Goal: Information Seeking & Learning: Learn about a topic

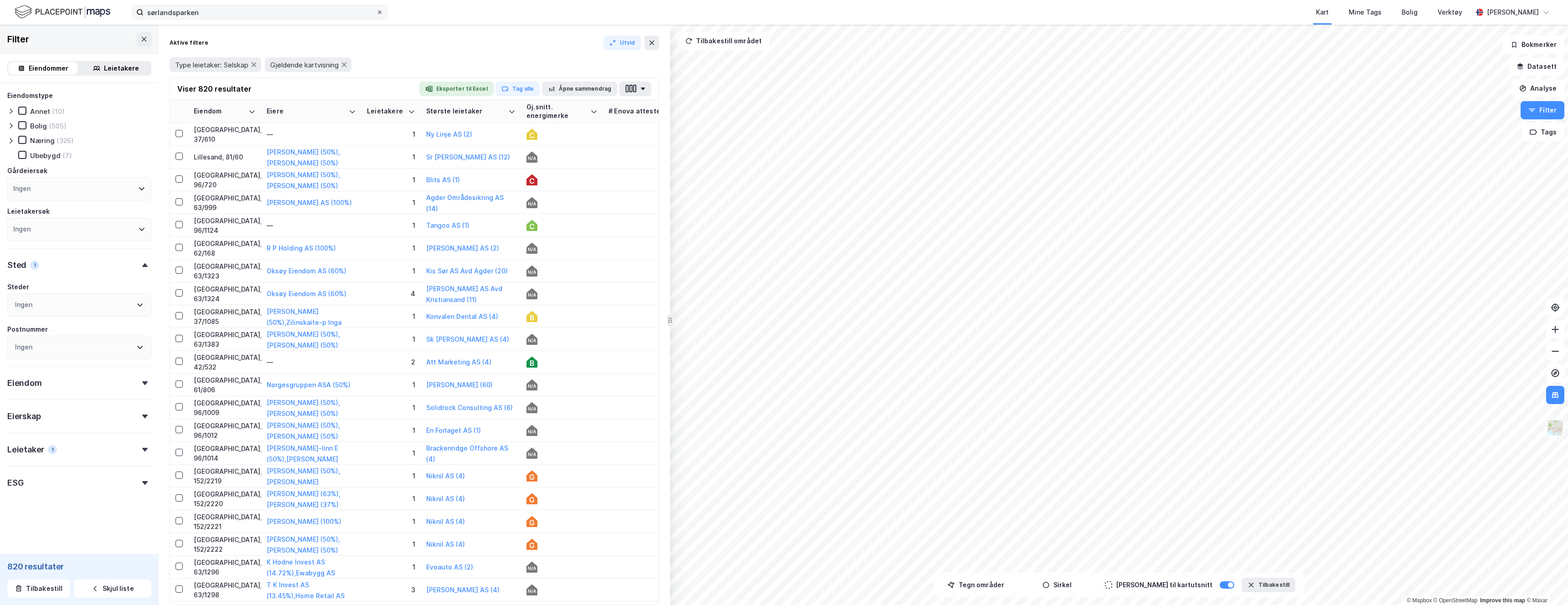
click at [382, 14] on icon at bounding box center [379, 12] width 6 height 6
click at [376, 14] on input "sørlandsparken" at bounding box center [259, 12] width 233 height 13
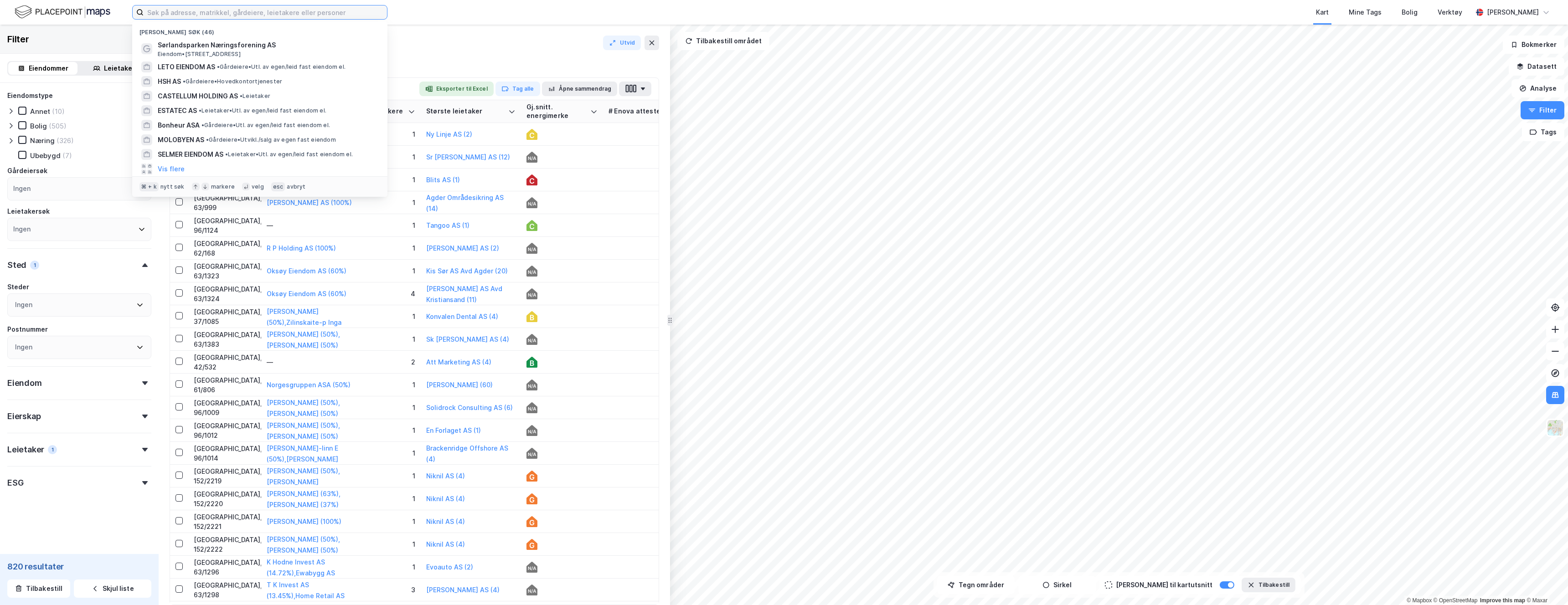
click at [322, 16] on input at bounding box center [265, 12] width 244 height 13
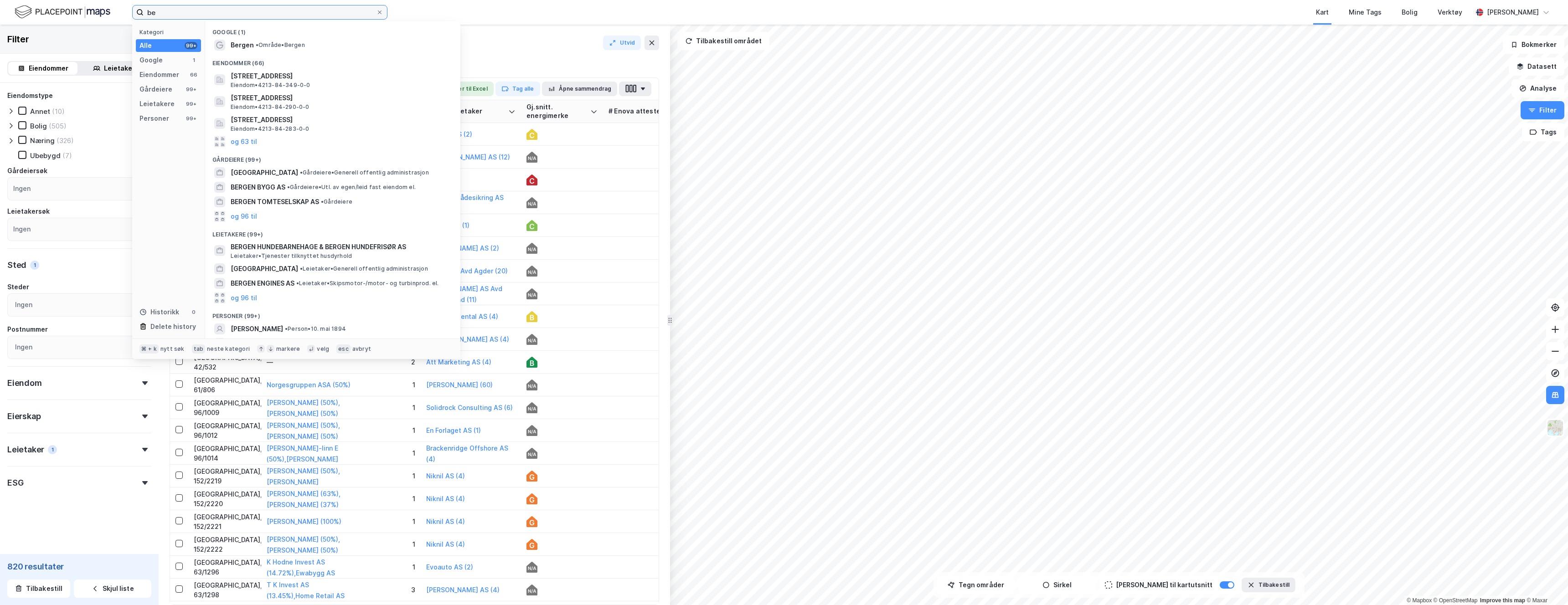
type input "b"
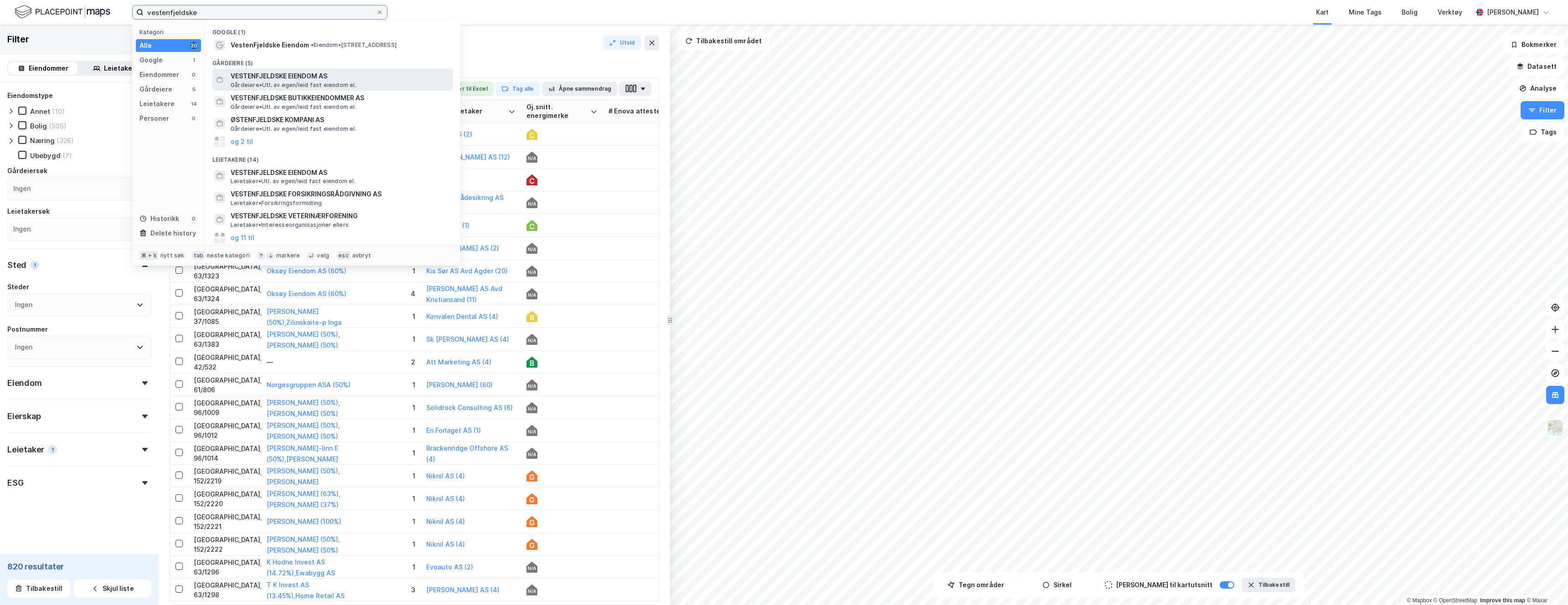
type input "vestenfjeldske"
click at [272, 80] on span "VESTENFJELDSKE EIENDOM AS" at bounding box center [340, 76] width 218 height 11
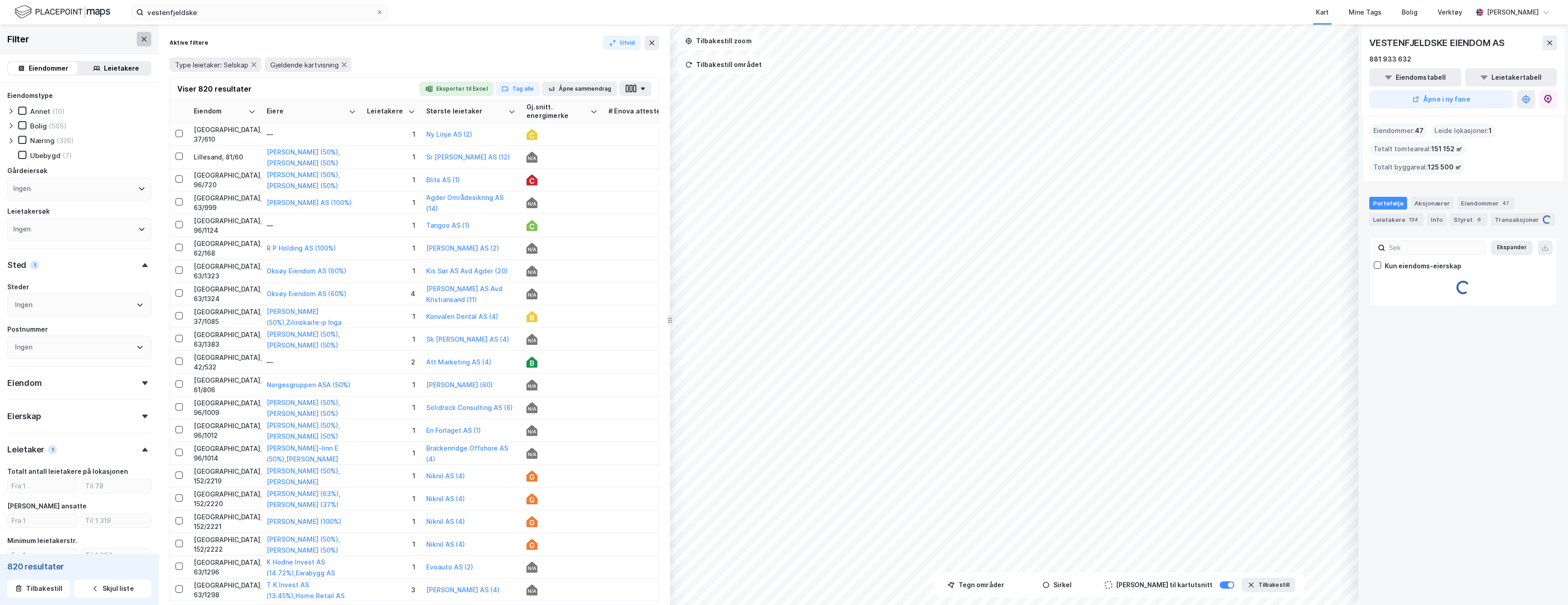
click at [143, 42] on icon at bounding box center [143, 39] width 7 height 7
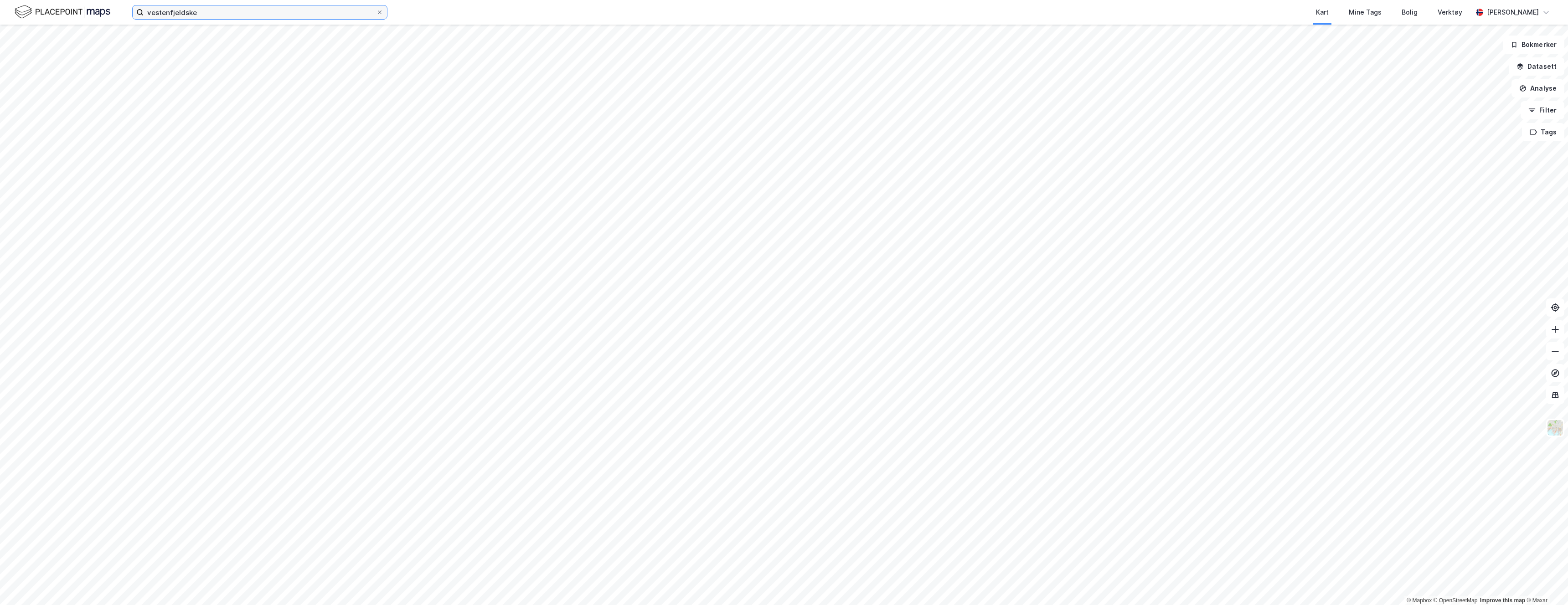
click at [212, 13] on input "vestenfjeldske" at bounding box center [259, 12] width 233 height 13
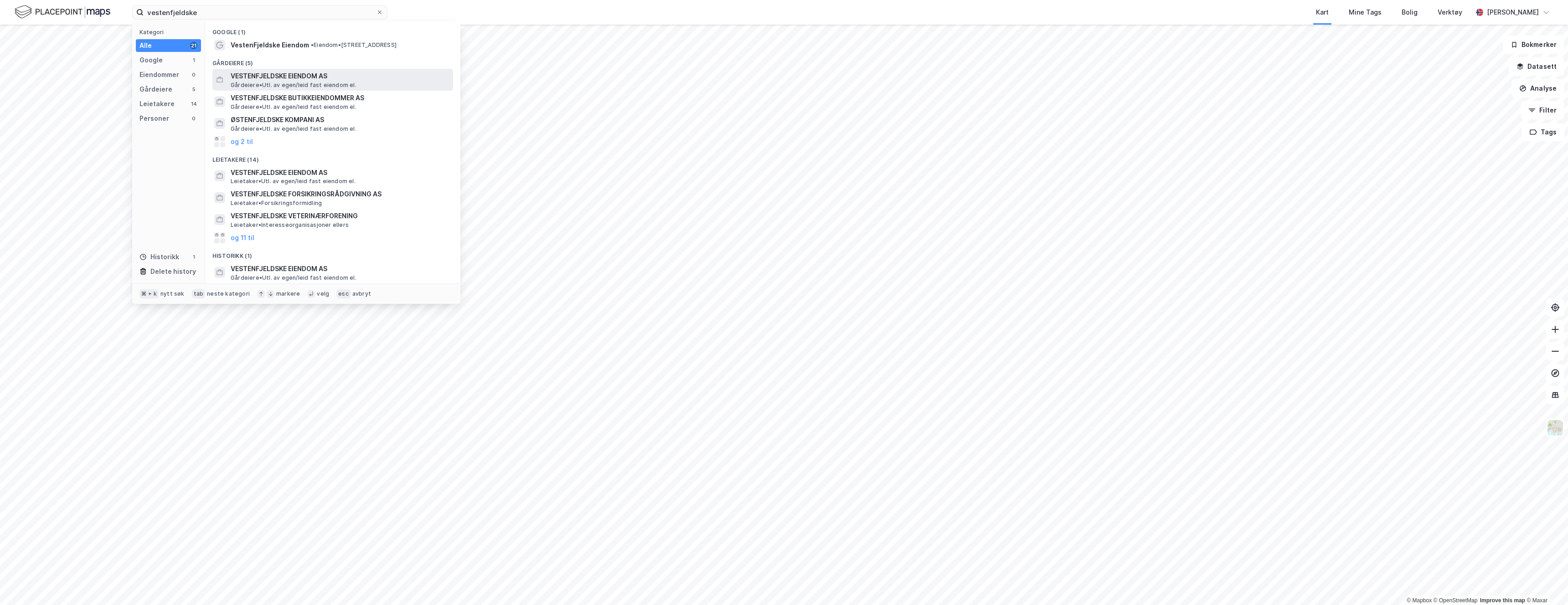
click at [261, 76] on span "VESTENFJELDSKE EIENDOM AS" at bounding box center [340, 76] width 218 height 11
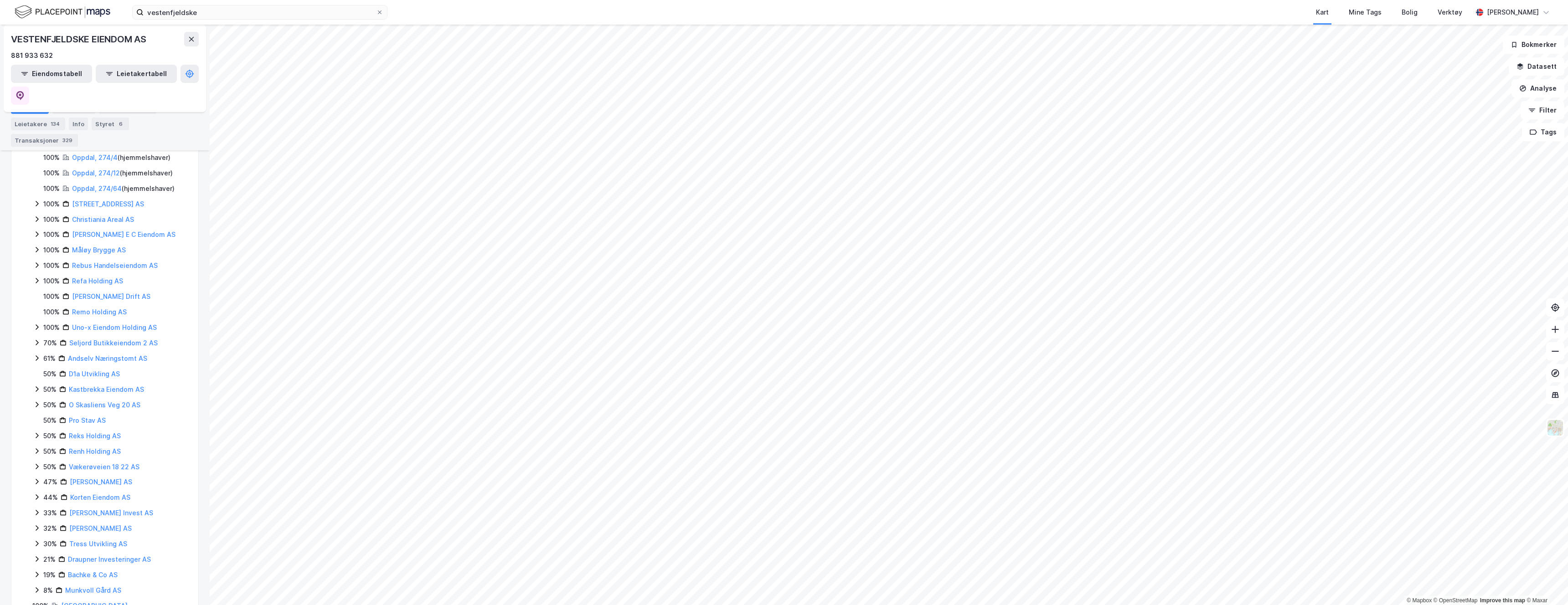
scroll to position [350, 0]
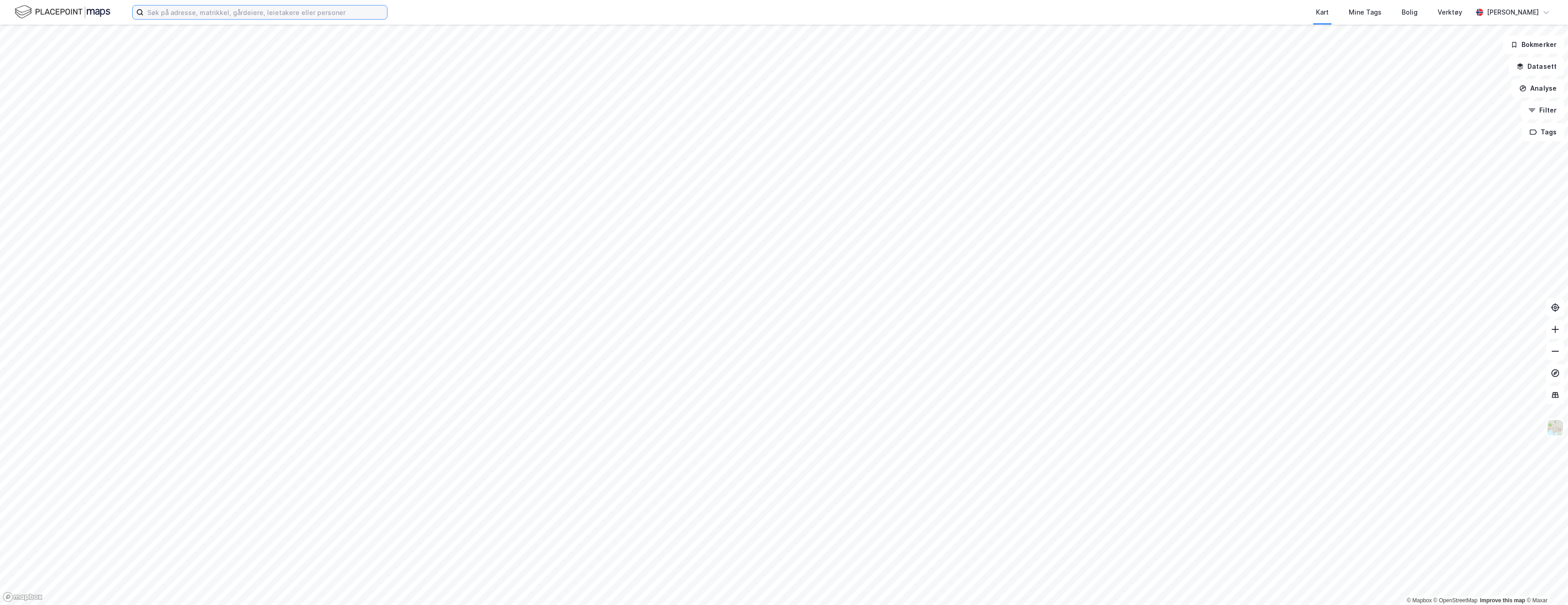
click at [291, 18] on input at bounding box center [265, 12] width 244 height 13
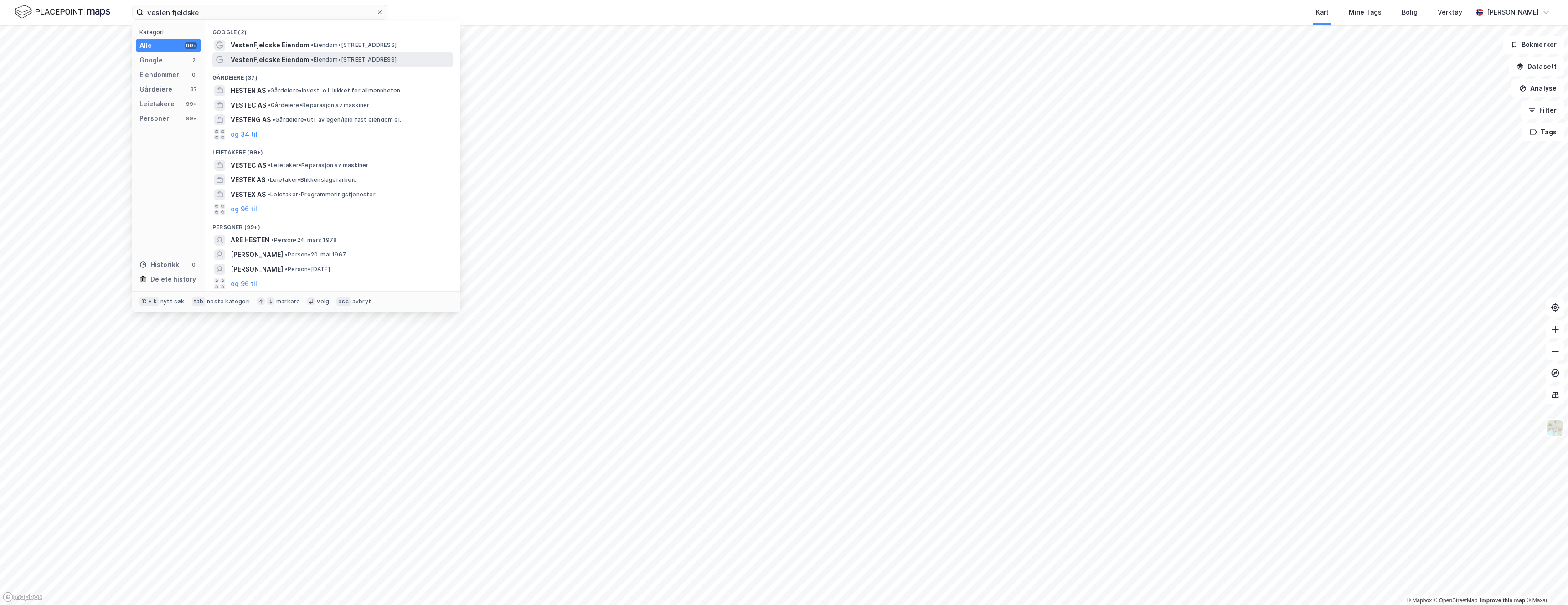
click at [260, 56] on span "VestenFjeldske Eiendom" at bounding box center [270, 60] width 78 height 11
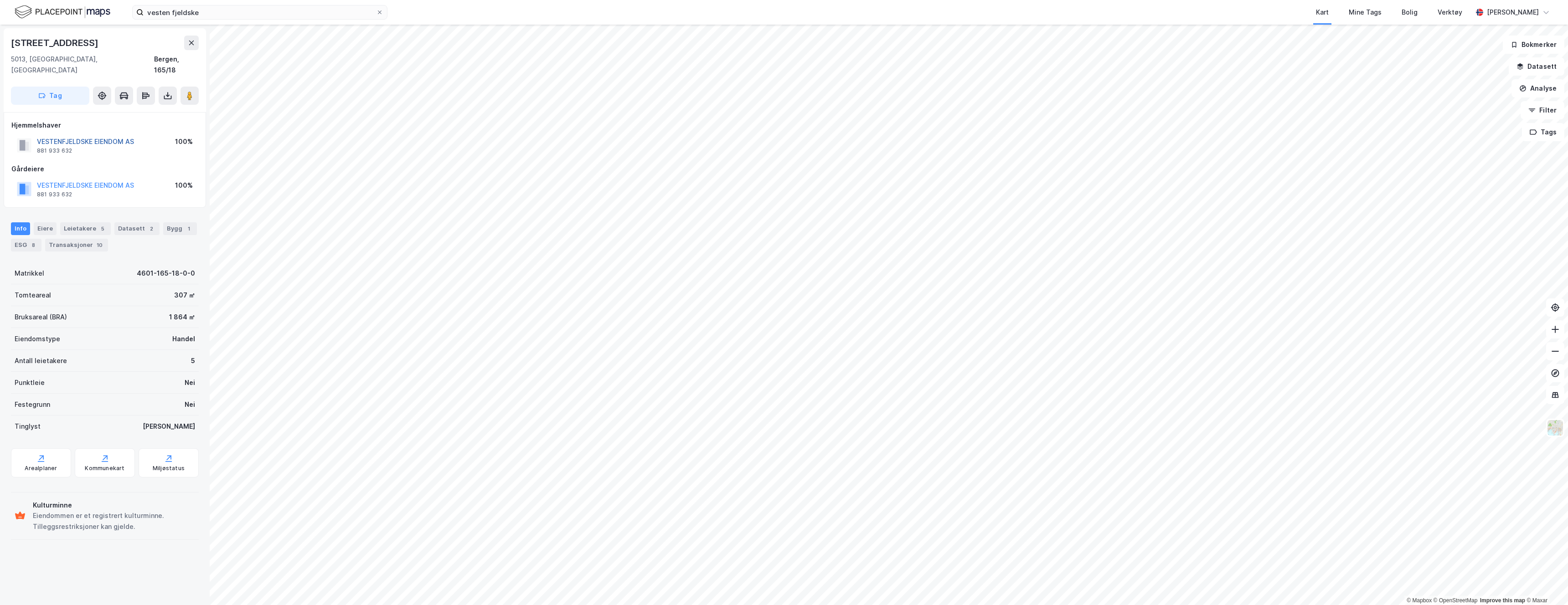
click at [0, 0] on button "VESTENFJELDSKE EIENDOM AS" at bounding box center [0, 0] width 0 height 0
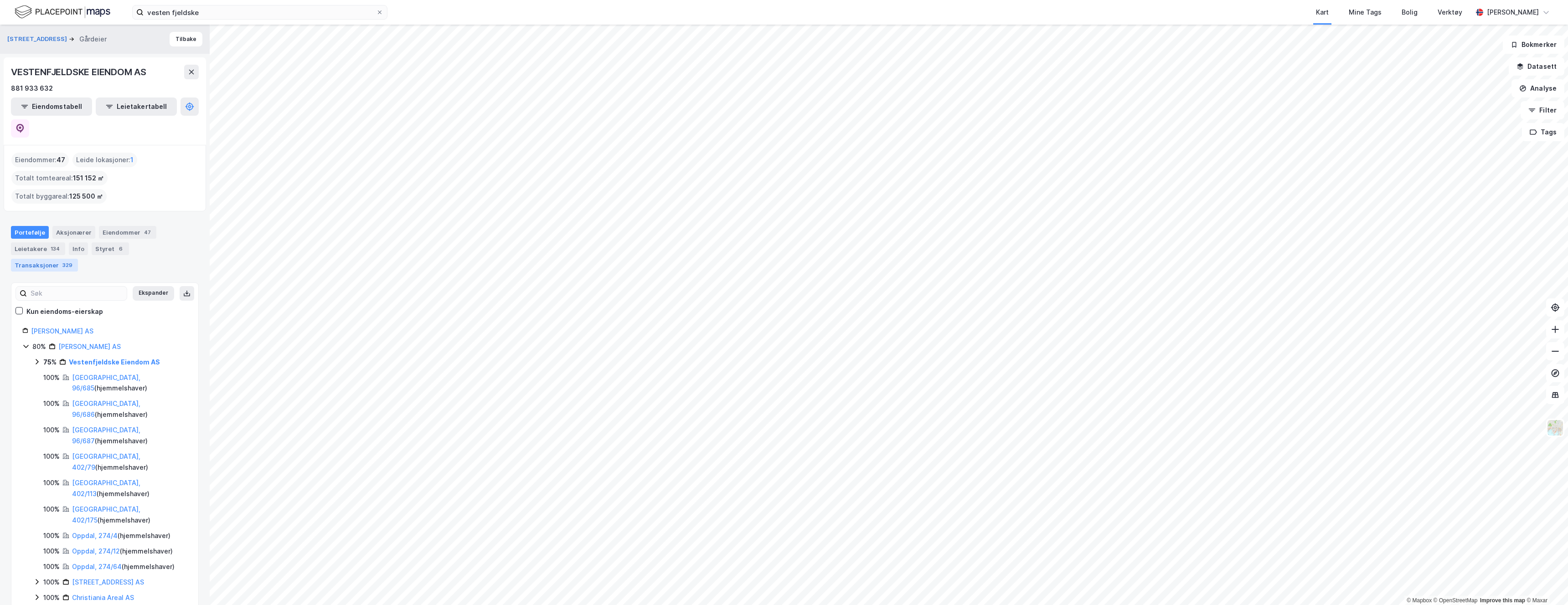
click at [78, 258] on div "Transaksjoner 329" at bounding box center [44, 265] width 67 height 13
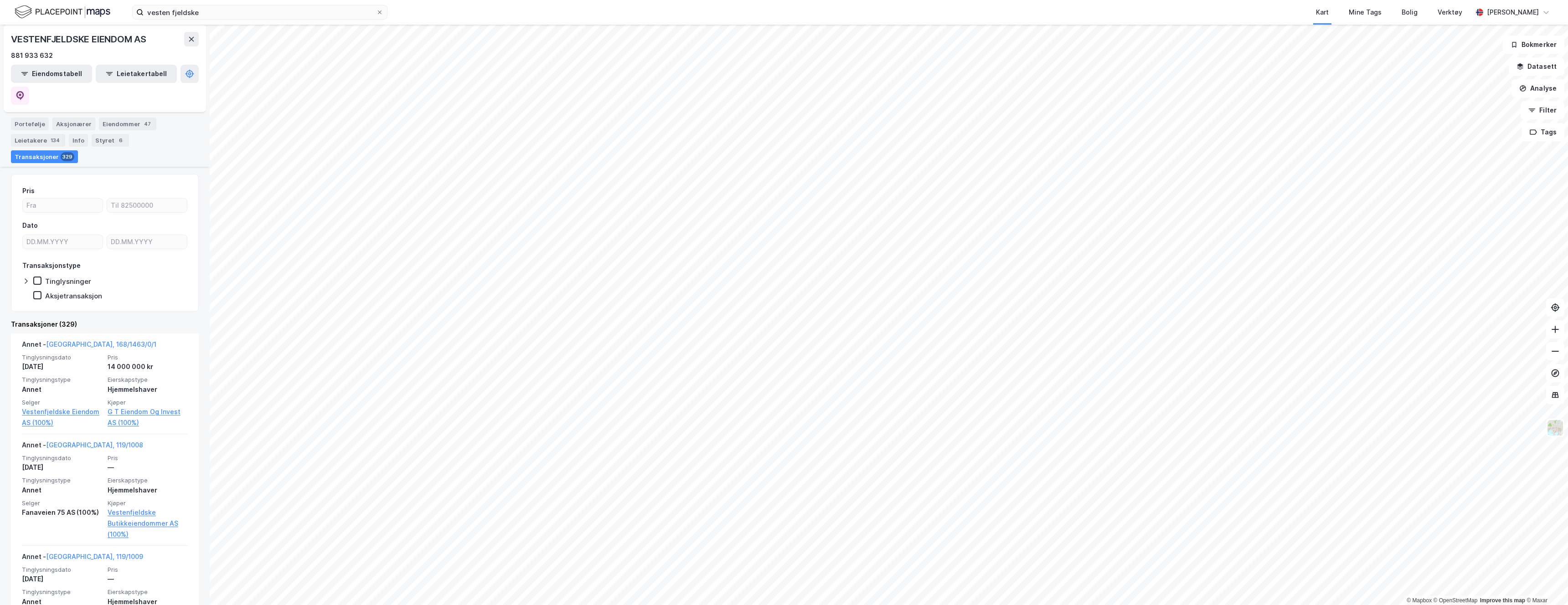
scroll to position [109, 0]
click at [115, 71] on button "Leietakertabell" at bounding box center [136, 73] width 81 height 18
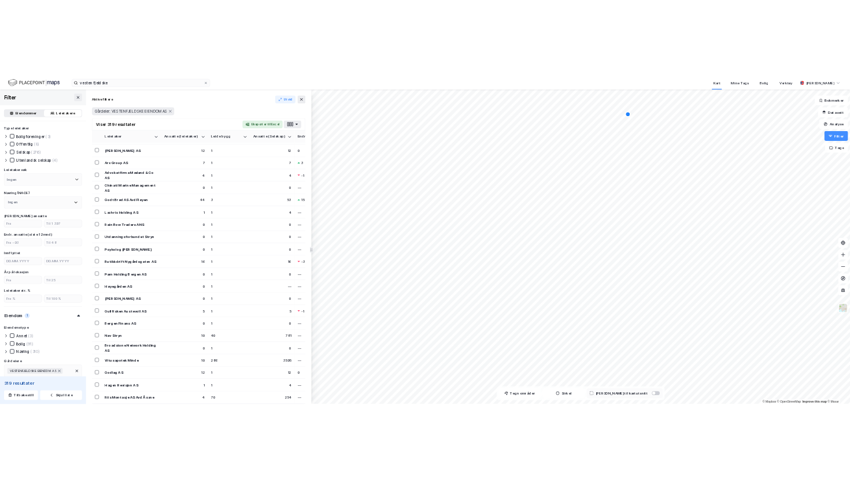
scroll to position [280, 0]
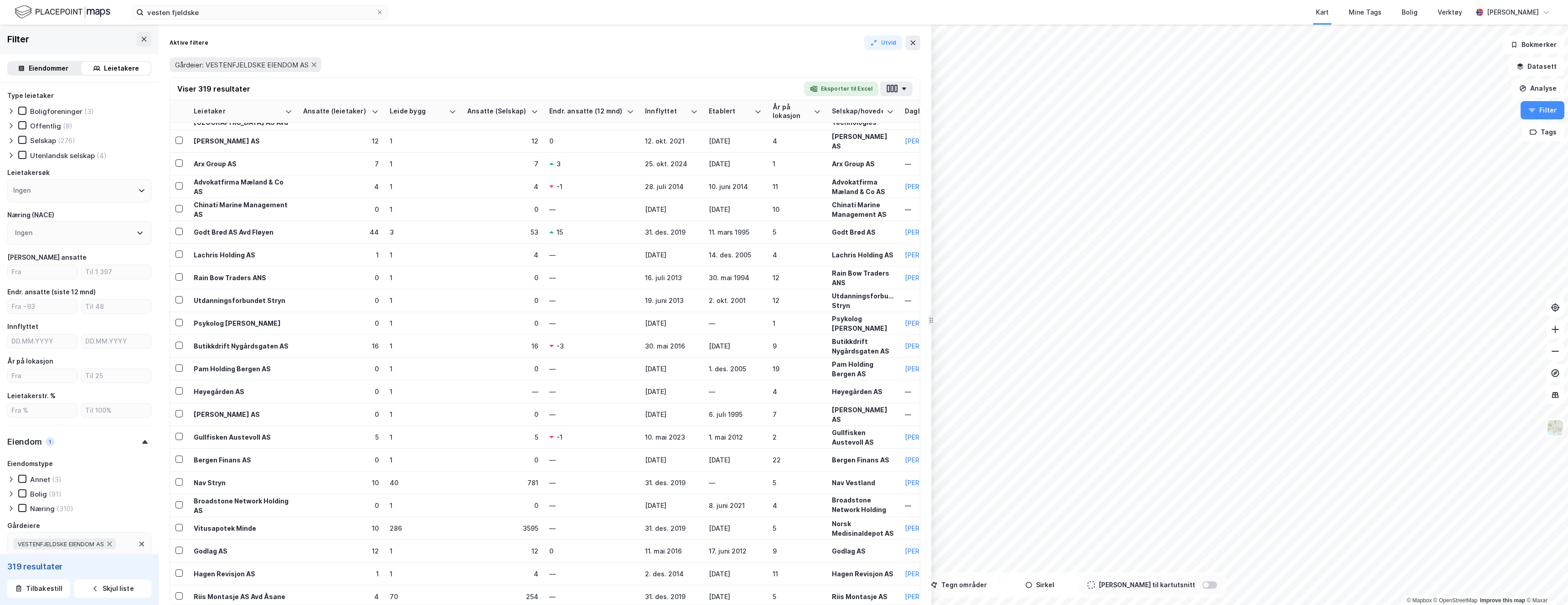
drag, startPoint x: 573, startPoint y: 285, endPoint x: 933, endPoint y: 338, distance: 363.9
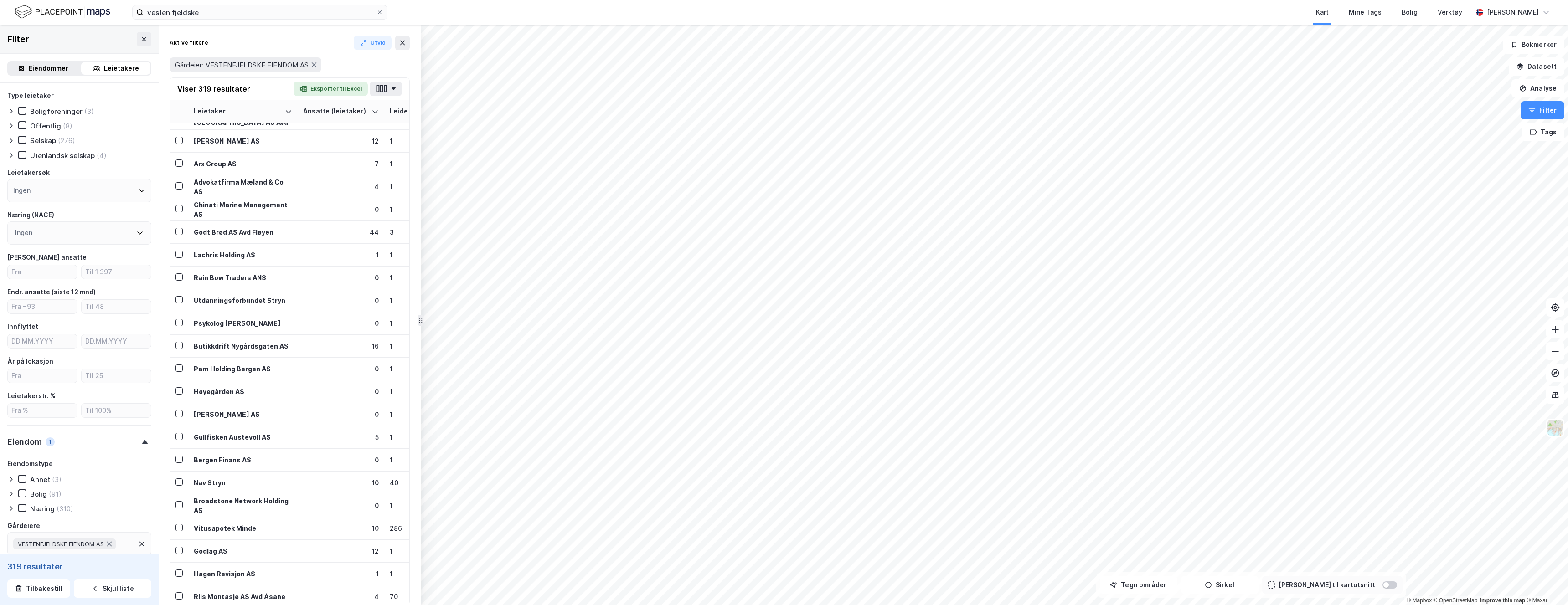
drag, startPoint x: 933, startPoint y: 338, endPoint x: 419, endPoint y: 231, distance: 525.0
click at [40, 72] on div "Eiendommer" at bounding box center [48, 69] width 39 height 11
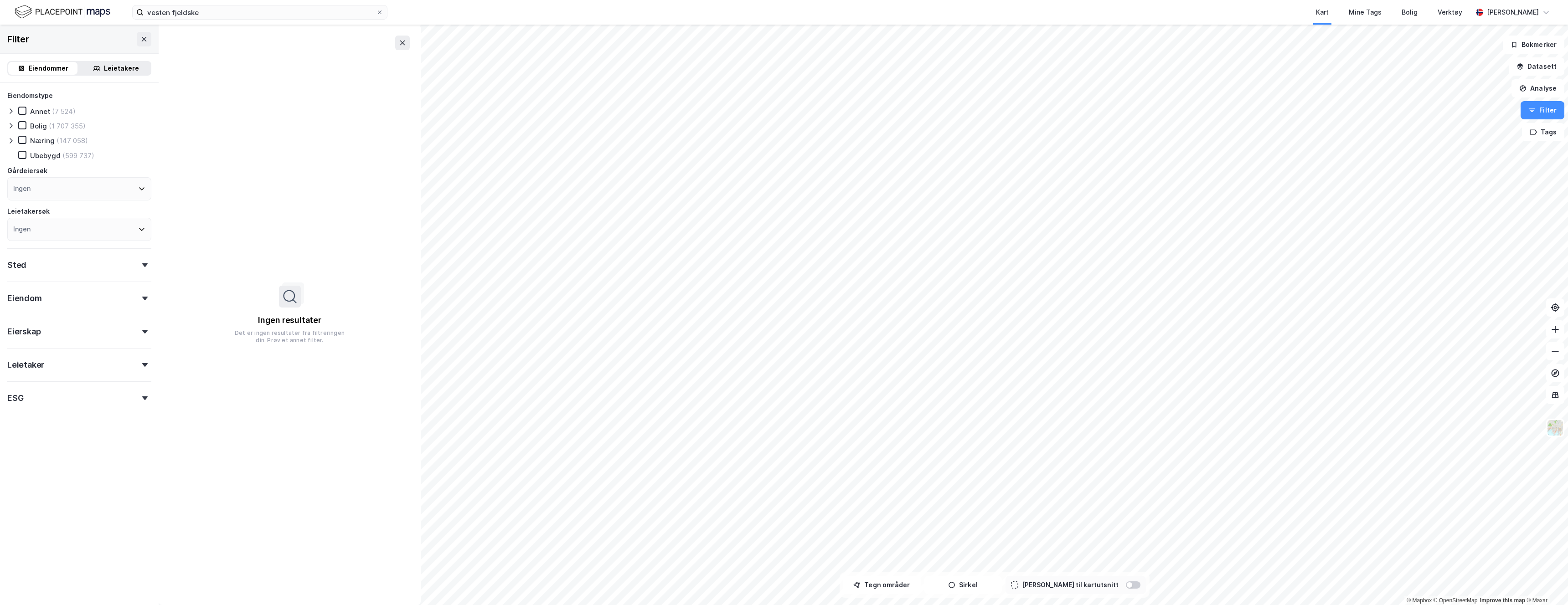
click at [40, 72] on div "Eiendommer" at bounding box center [48, 69] width 39 height 11
click at [393, 43] on div "Ingen resultater Det er ingen resultater fra filtreringen din. Prøv et annet fi…" at bounding box center [289, 314] width 262 height 581
click at [403, 44] on icon at bounding box center [402, 43] width 7 height 7
click at [147, 46] on div "Filter" at bounding box center [79, 39] width 158 height 29
click at [145, 42] on icon at bounding box center [143, 39] width 7 height 7
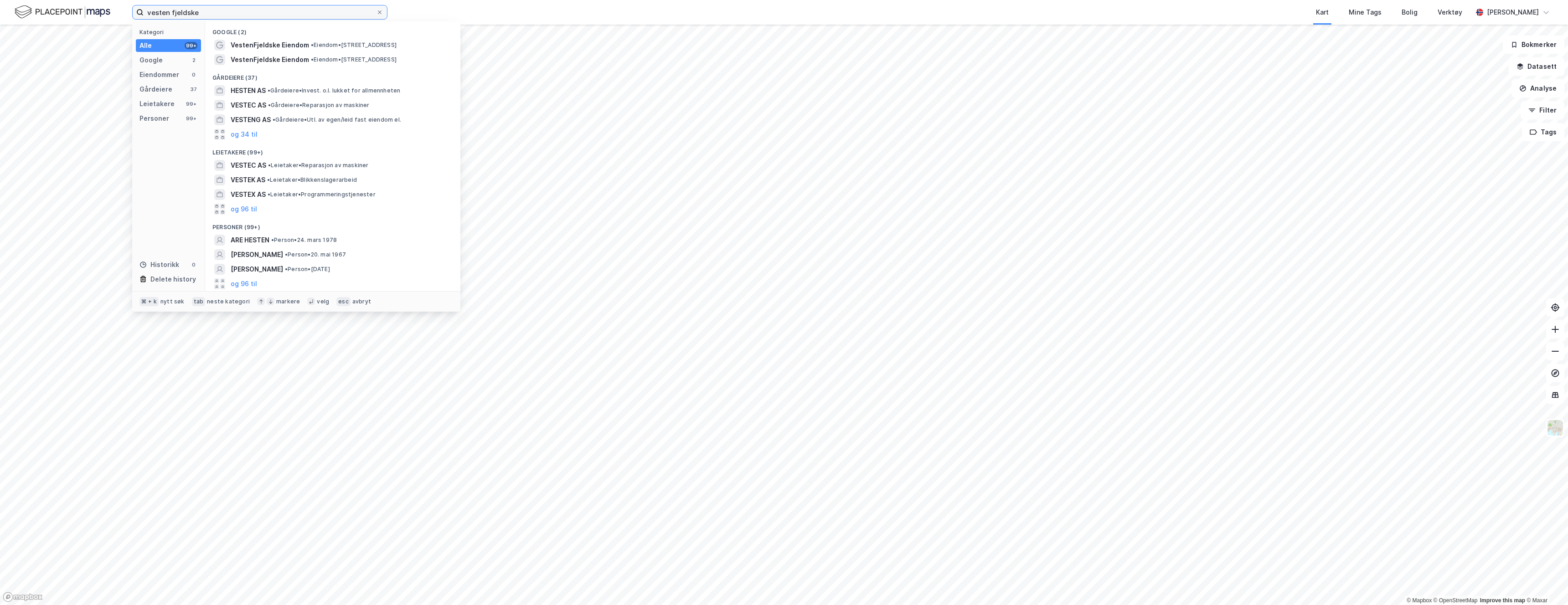
click at [171, 13] on input "vesten fjeldske" at bounding box center [259, 12] width 233 height 13
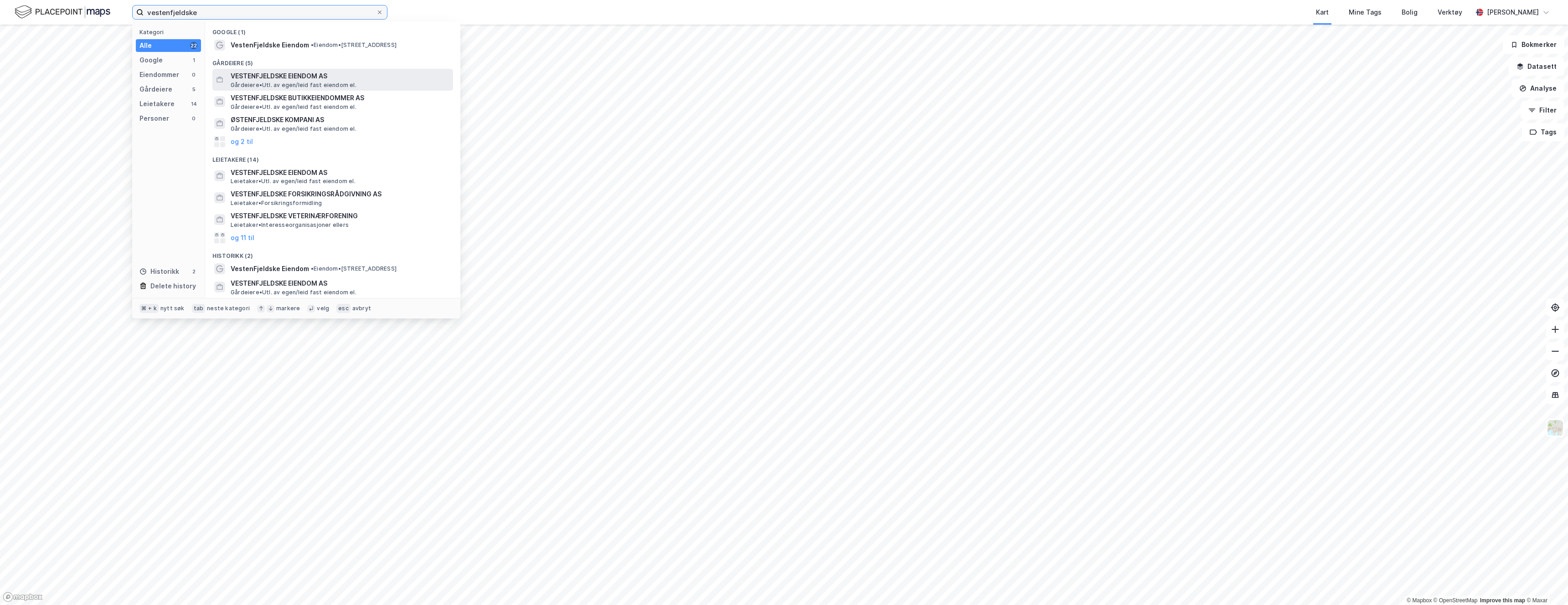
type input "vestenfjeldske"
click at [308, 80] on span "VESTENFJELDSKE EIENDOM AS" at bounding box center [340, 76] width 218 height 11
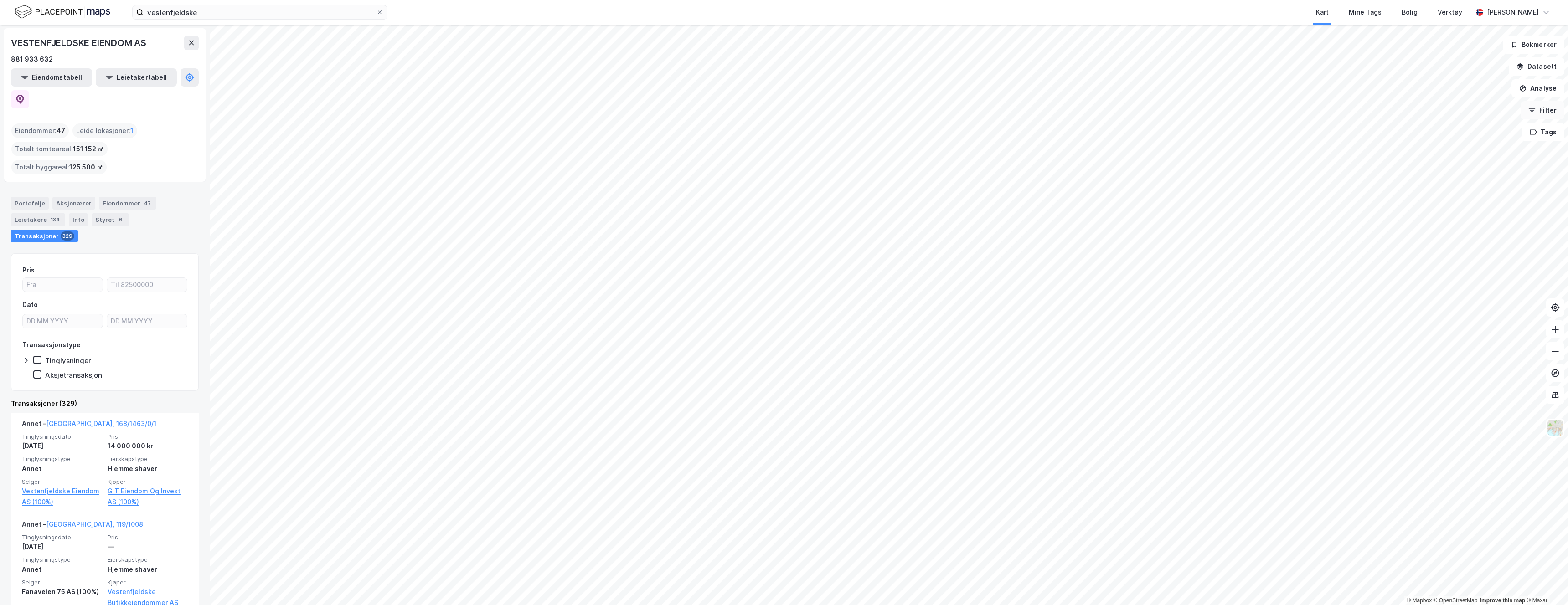
click at [784, 106] on button "Filter" at bounding box center [1542, 109] width 43 height 18
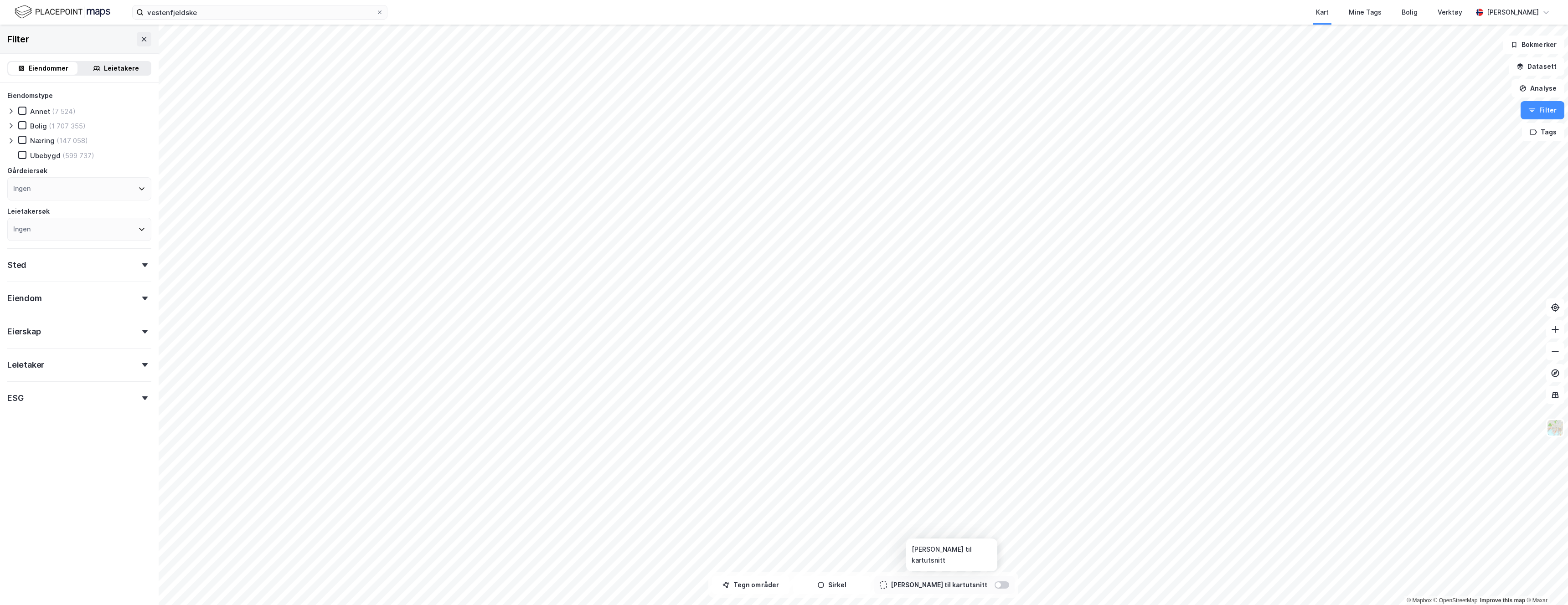
click at [784, 282] on div at bounding box center [1001, 585] width 14 height 7
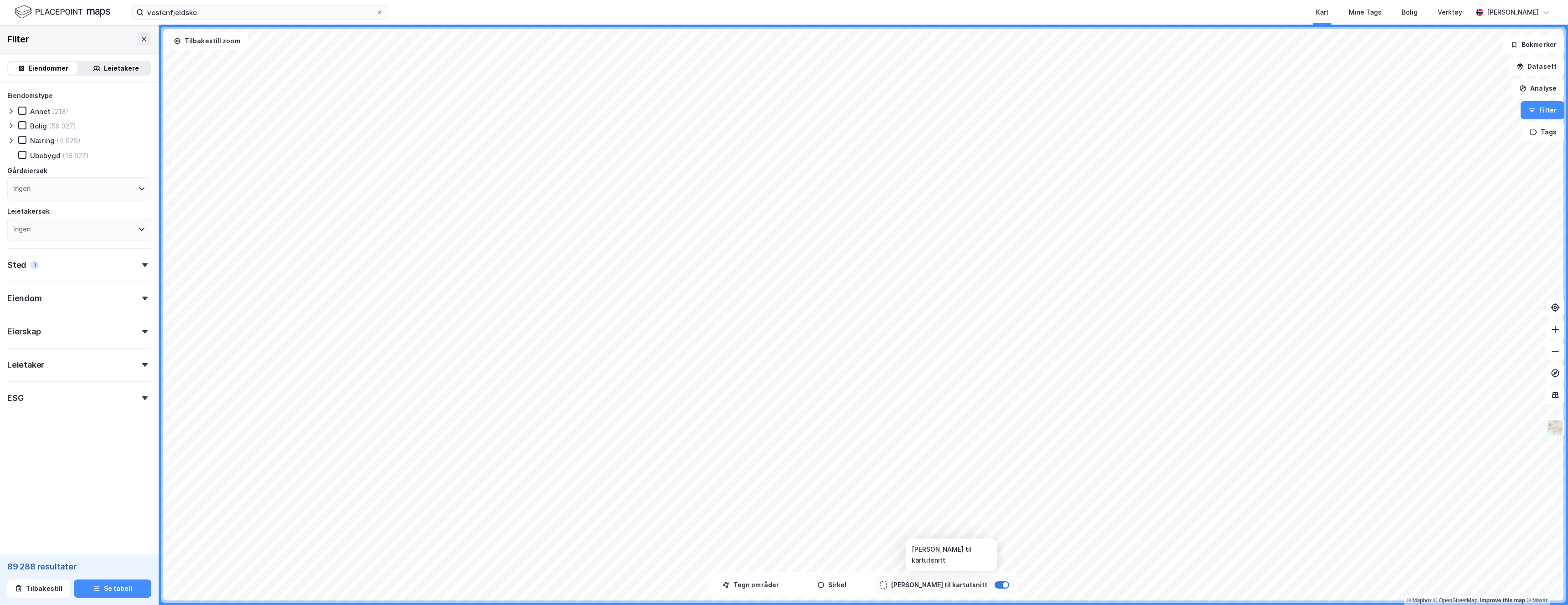
click at [784, 282] on div at bounding box center [1005, 585] width 6 height 6
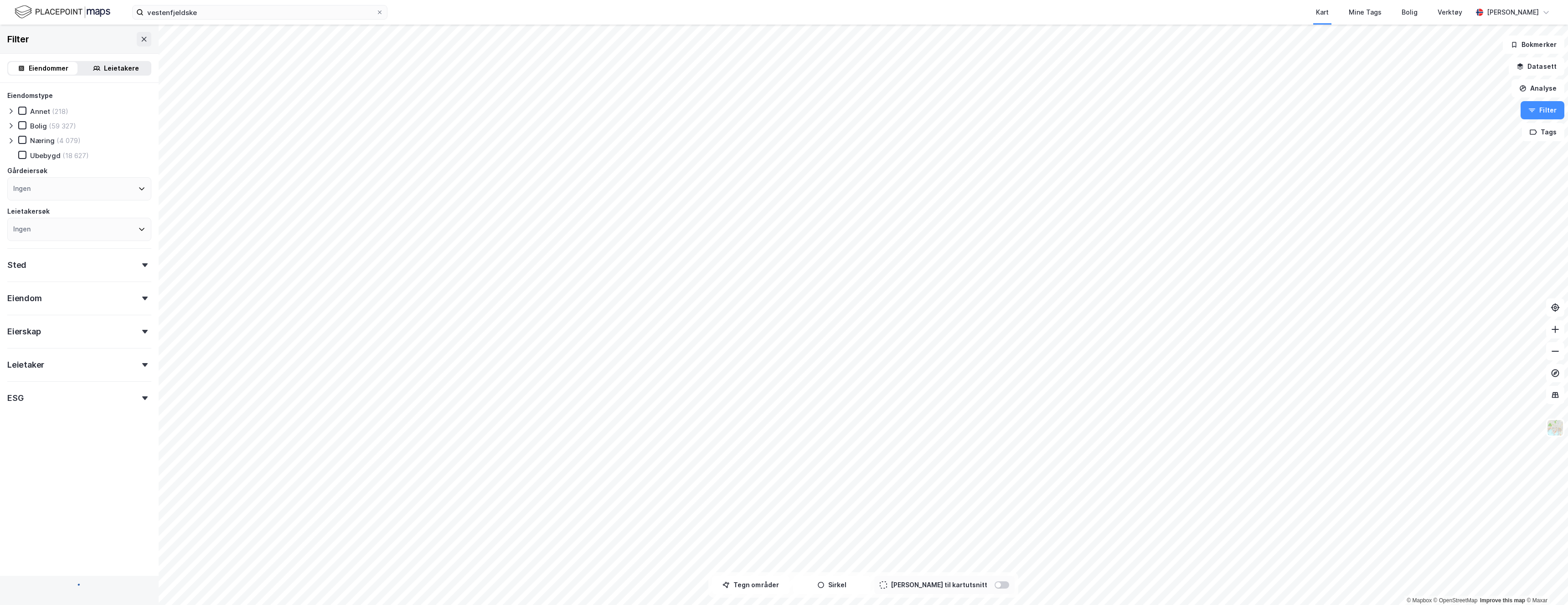
click at [784, 282] on div at bounding box center [1001, 585] width 14 height 7
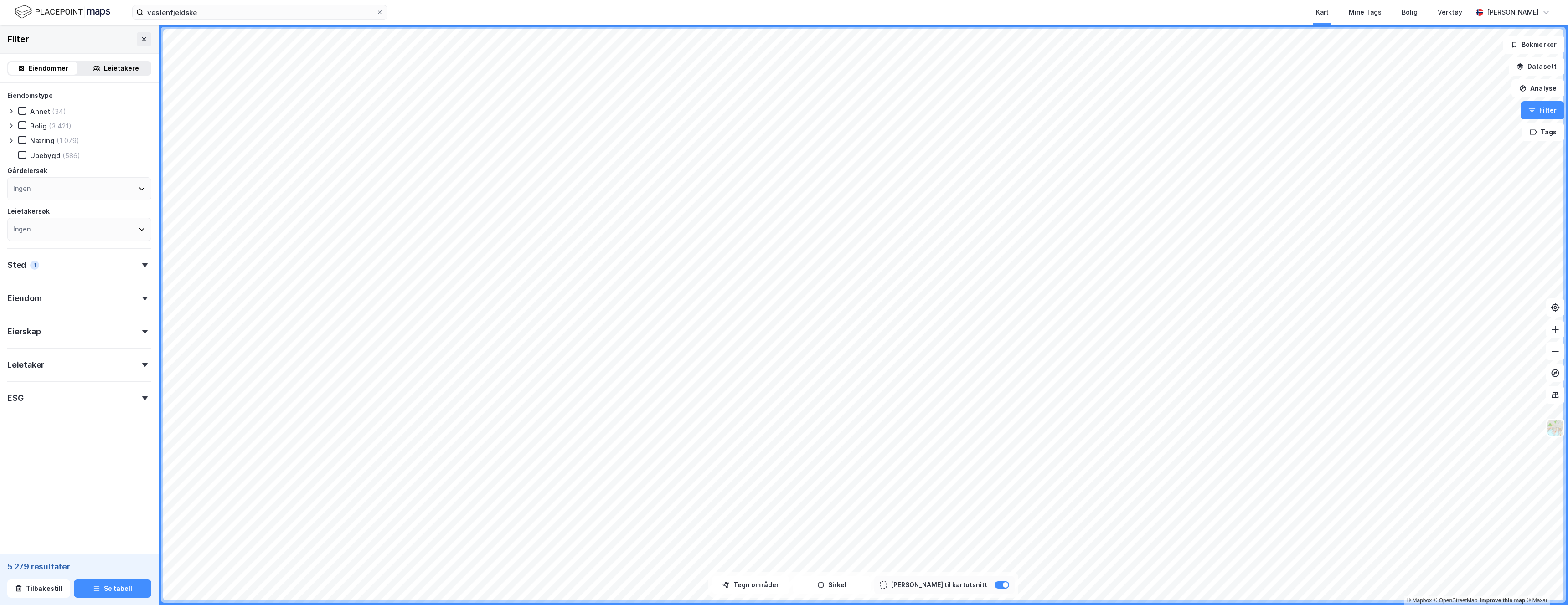
click at [784, 282] on div "[PERSON_NAME] til kartutsnitt" at bounding box center [944, 585] width 140 height 18
click at [784, 282] on div at bounding box center [1005, 585] width 6 height 6
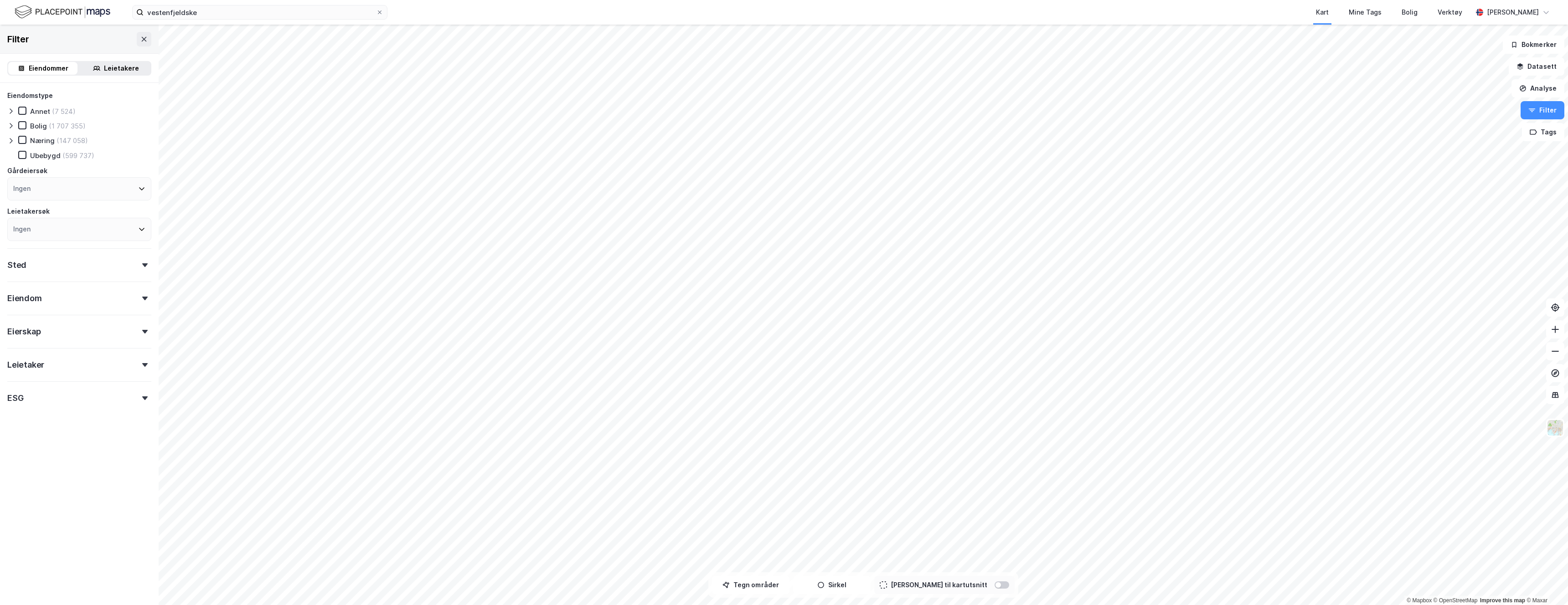
click at [784, 282] on div at bounding box center [998, 585] width 6 height 6
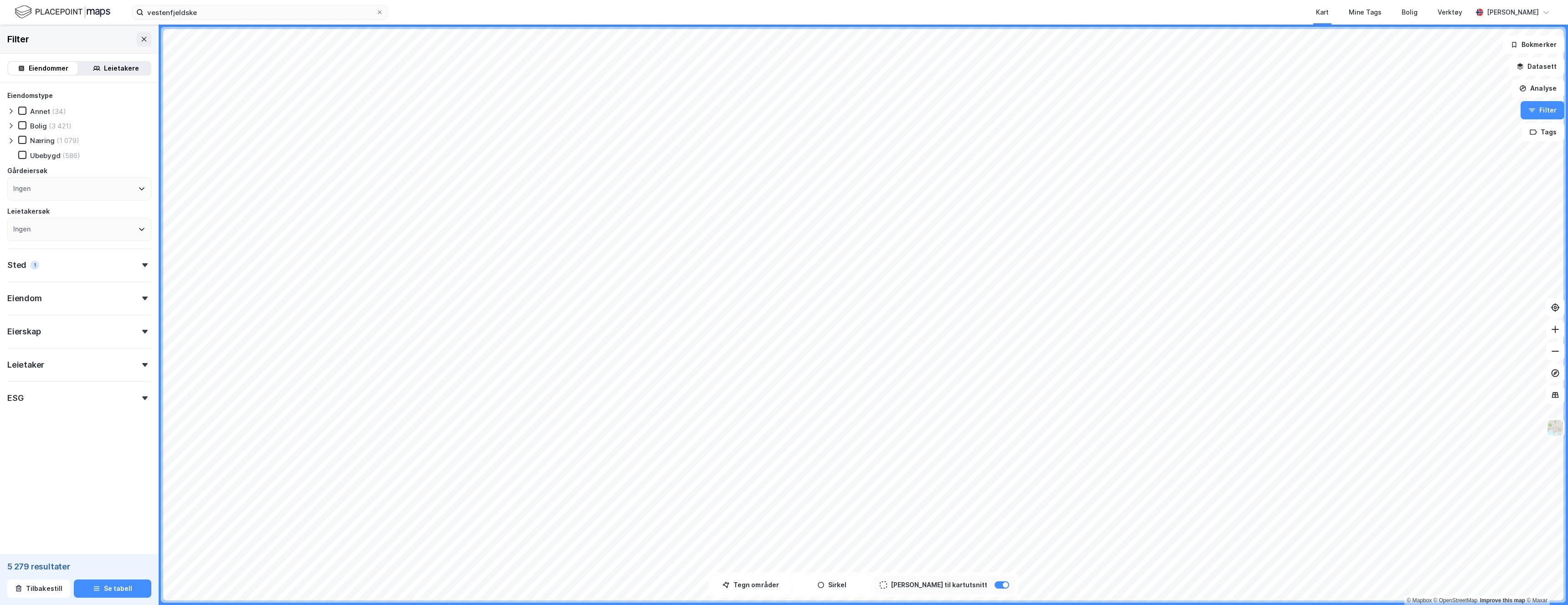
click at [114, 67] on div "Leietakere" at bounding box center [121, 69] width 35 height 11
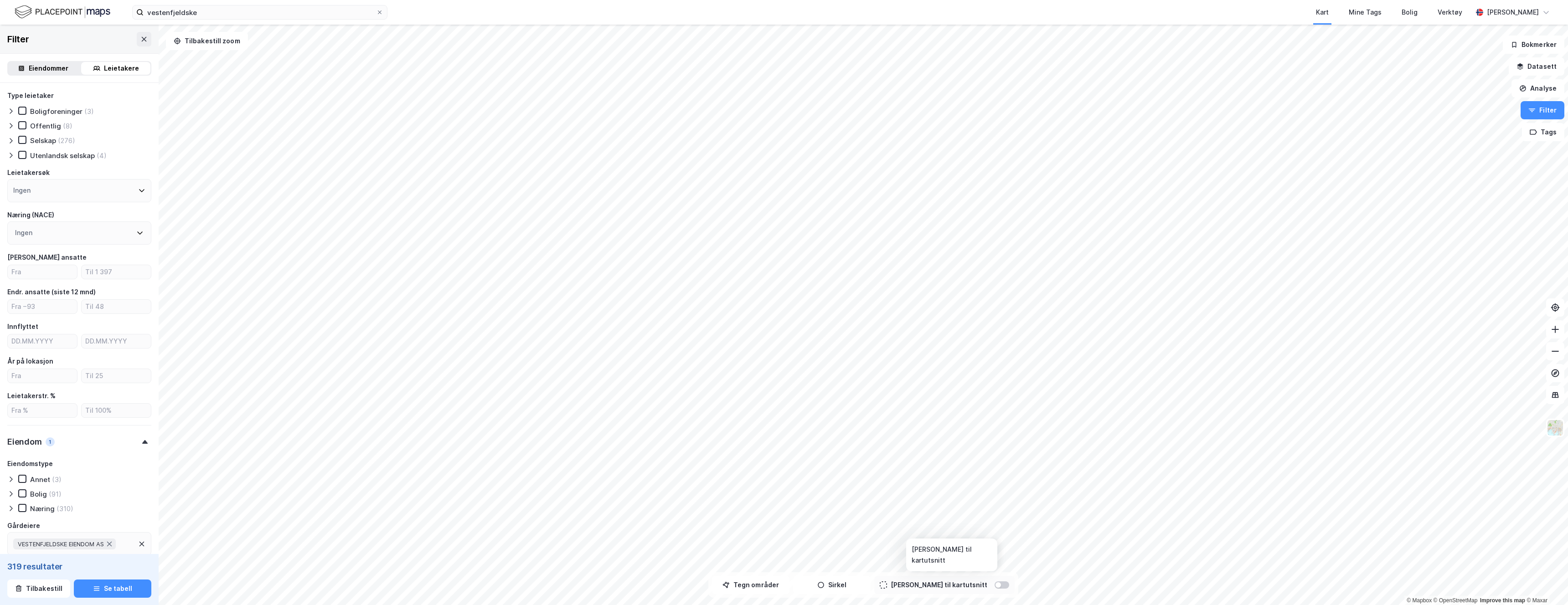
click at [784, 282] on div at bounding box center [1001, 585] width 14 height 7
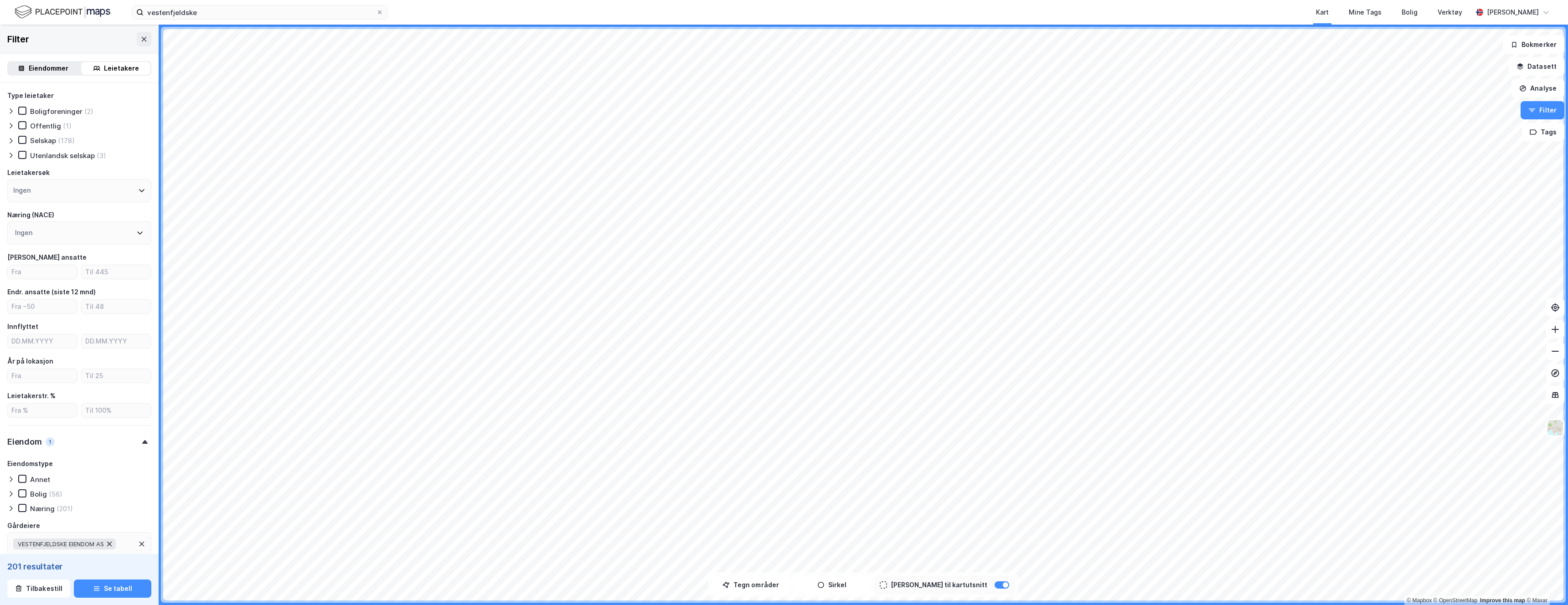
click at [113, 282] on icon at bounding box center [109, 544] width 7 height 7
click at [109, 185] on div "Ingen" at bounding box center [79, 190] width 144 height 23
click at [133, 154] on div "Utenlandsk selskap (54)" at bounding box center [79, 155] width 144 height 9
click at [74, 282] on div "Type leietaker Boligforeninger (1 725) Offentlig (168) Selskap (9 867) Utenland…" at bounding box center [79, 355] width 144 height 532
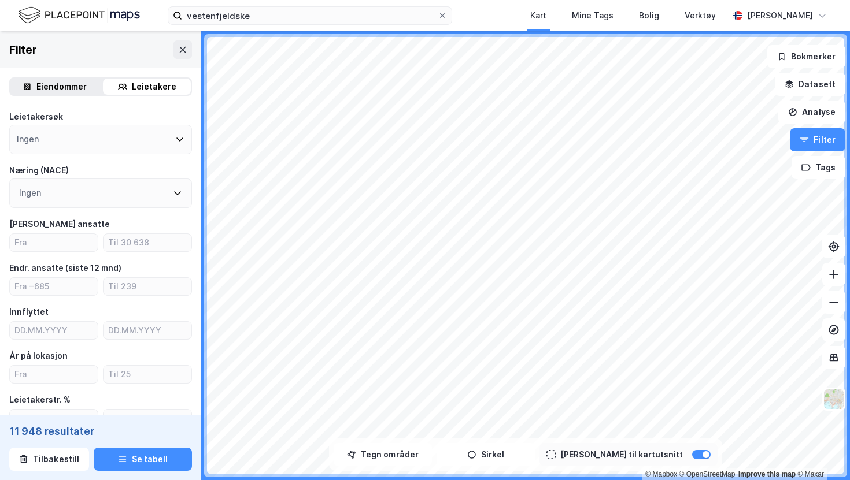
scroll to position [105, 0]
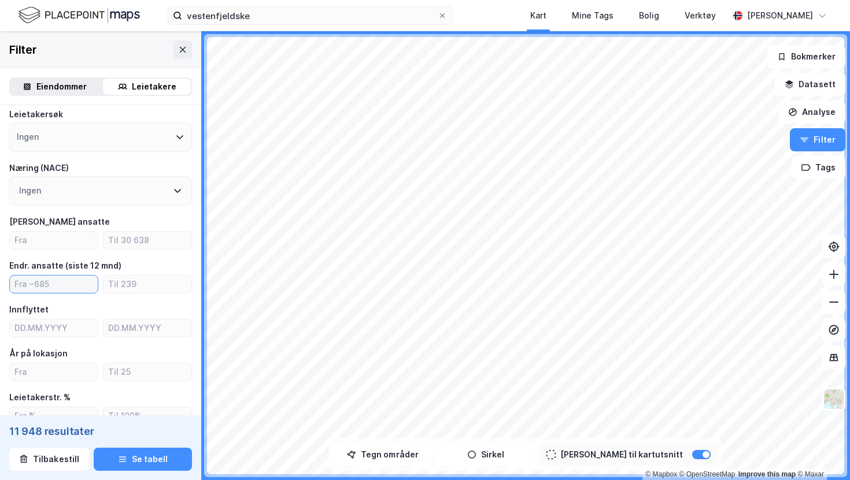
click at [86, 290] on input "number" at bounding box center [54, 284] width 88 height 17
type input "10"
type input "2"
click at [62, 280] on input "10" at bounding box center [54, 284] width 88 height 17
type input "1"
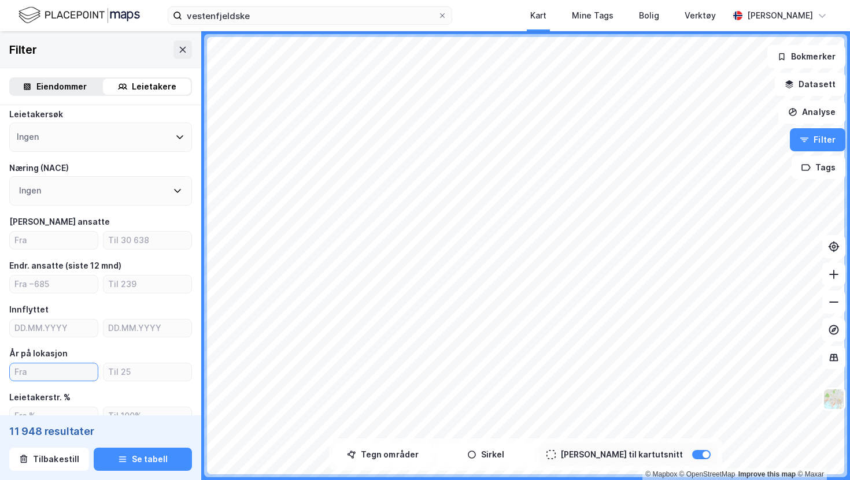
click at [48, 358] on input "number" at bounding box center [54, 372] width 88 height 17
drag, startPoint x: 48, startPoint y: 373, endPoint x: 142, endPoint y: 237, distance: 165.0
click at [73, 342] on div "Type leietaker Boligforeninger (1 543) Offentlig (151) Selskap (8 644) Utenland…" at bounding box center [100, 347] width 183 height 675
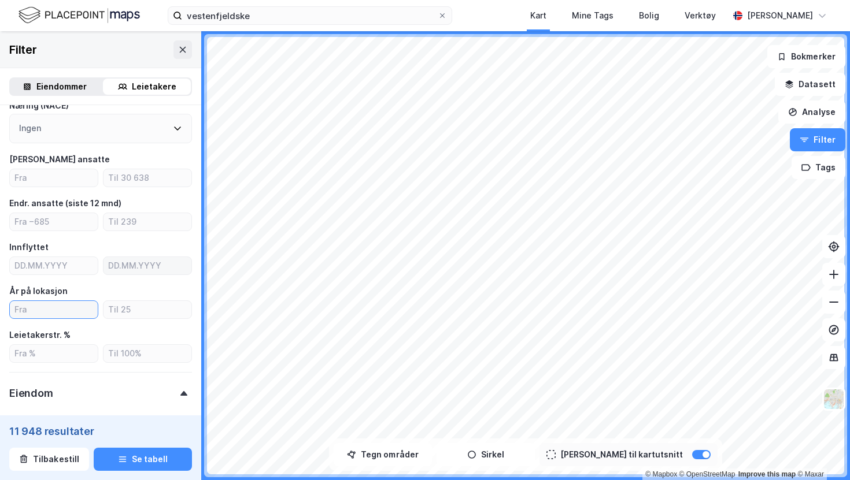
scroll to position [168, 0]
type input "10"
type input "1"
click at [341, 24] on label "vestenfjeldske" at bounding box center [310, 15] width 284 height 18
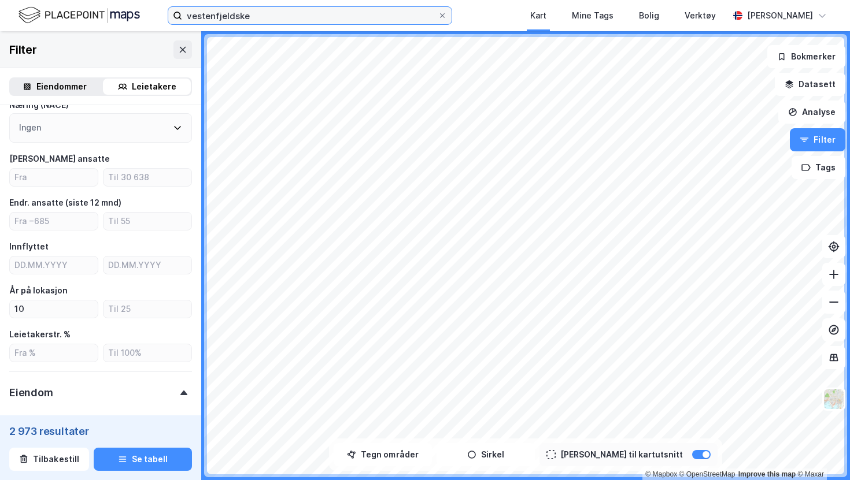
click at [341, 24] on input "vestenfjeldske" at bounding box center [310, 15] width 256 height 17
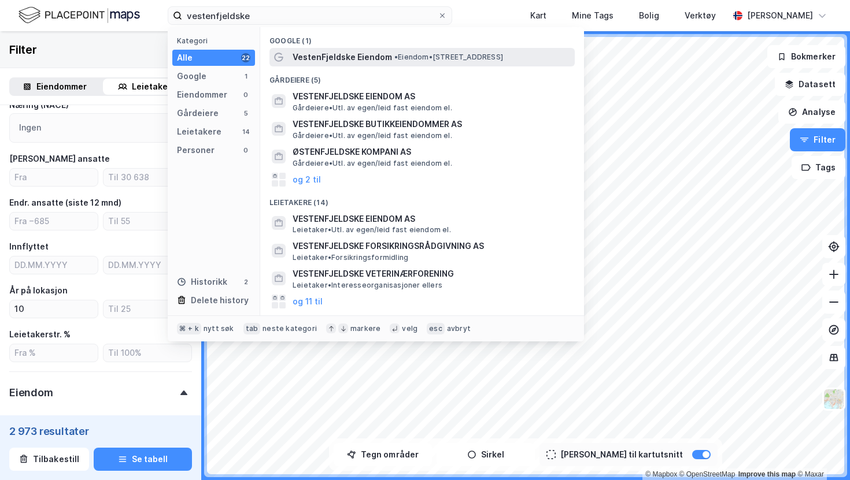
click at [325, 53] on span "VestenFjeldske Eiendom" at bounding box center [342, 57] width 99 height 14
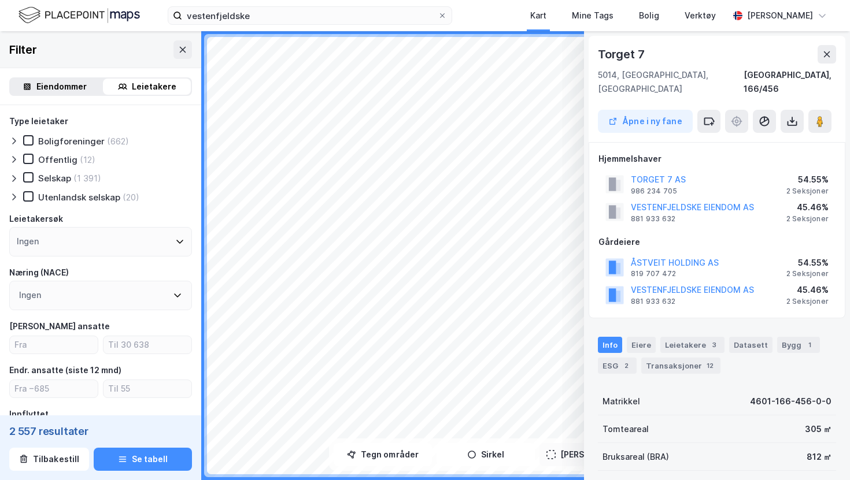
click at [51, 82] on div "Eiendommer" at bounding box center [61, 87] width 50 height 14
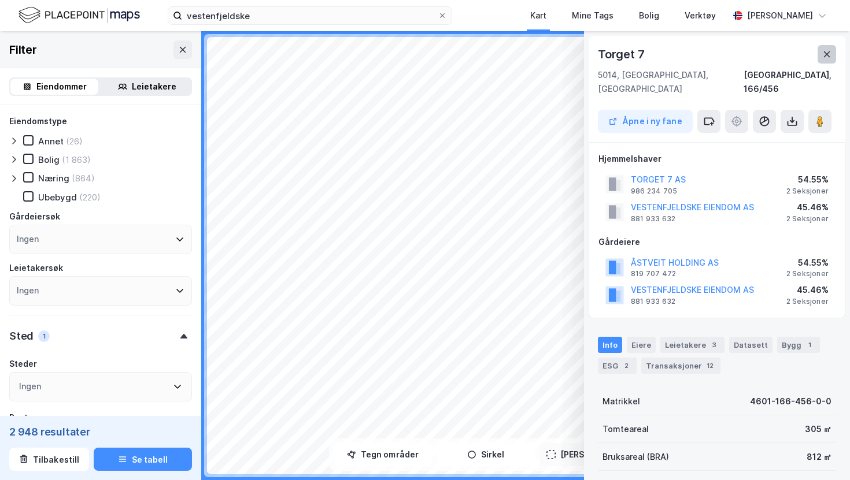
click at [829, 55] on icon at bounding box center [826, 54] width 9 height 9
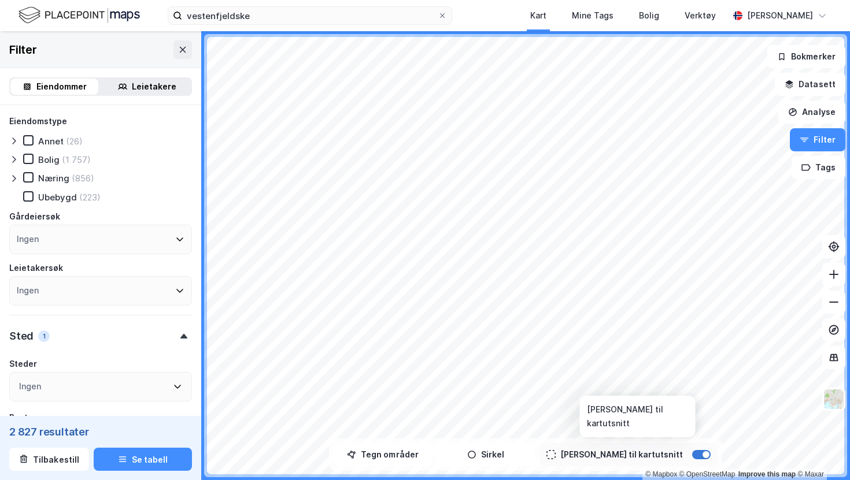
click at [692, 358] on div at bounding box center [701, 454] width 18 height 9
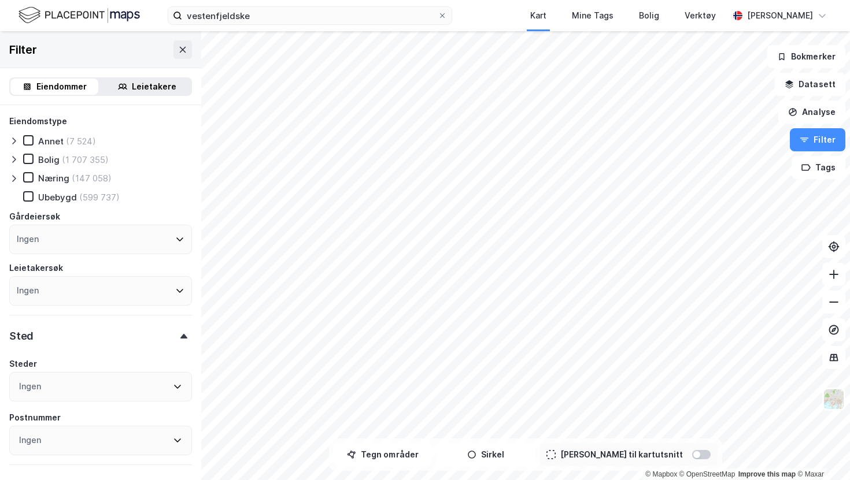
click at [127, 86] on icon at bounding box center [122, 86] width 9 height 9
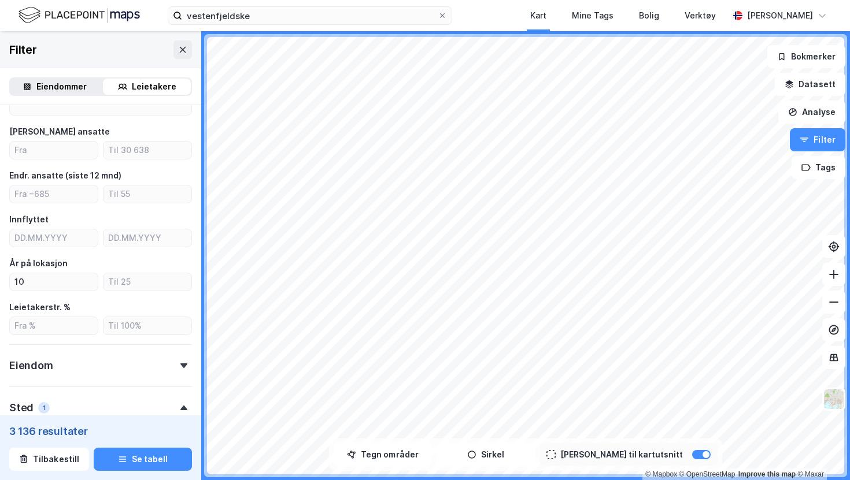
scroll to position [197, 0]
click at [440, 14] on icon at bounding box center [442, 15] width 5 height 5
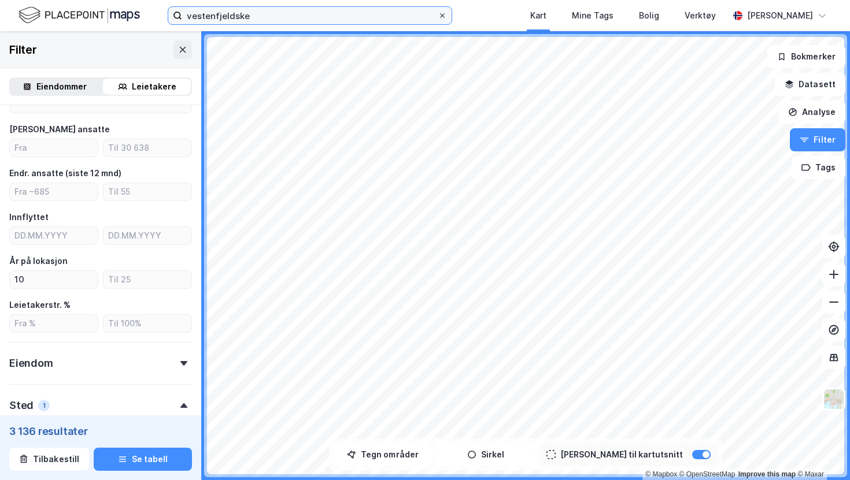
click at [438, 14] on input "vestenfjeldske" at bounding box center [310, 15] width 256 height 17
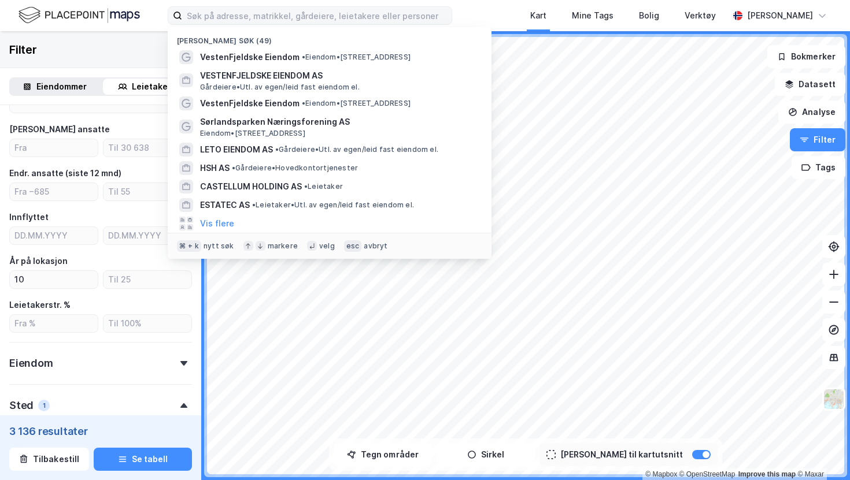
click at [71, 47] on div "Filter" at bounding box center [100, 49] width 201 height 37
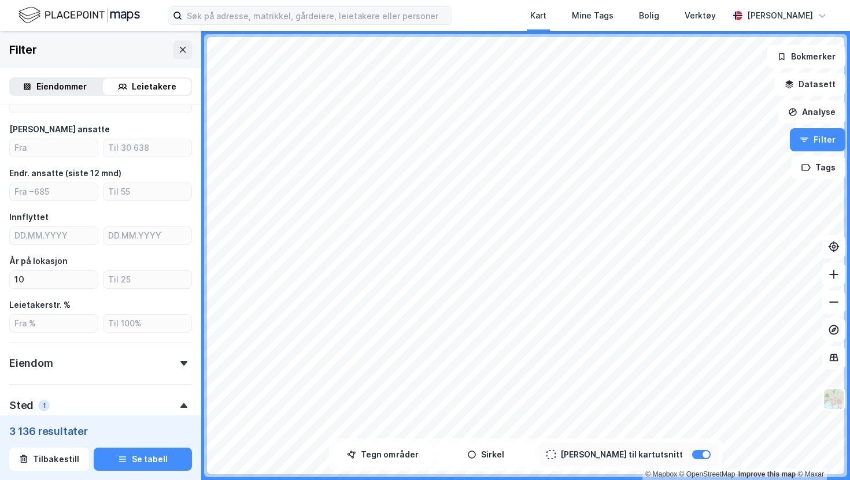
scroll to position [0, 0]
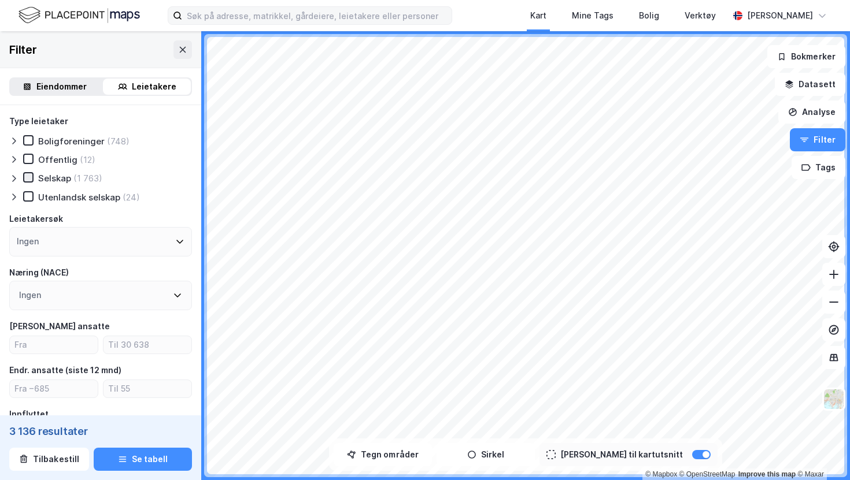
click at [27, 179] on icon at bounding box center [28, 178] width 6 height 4
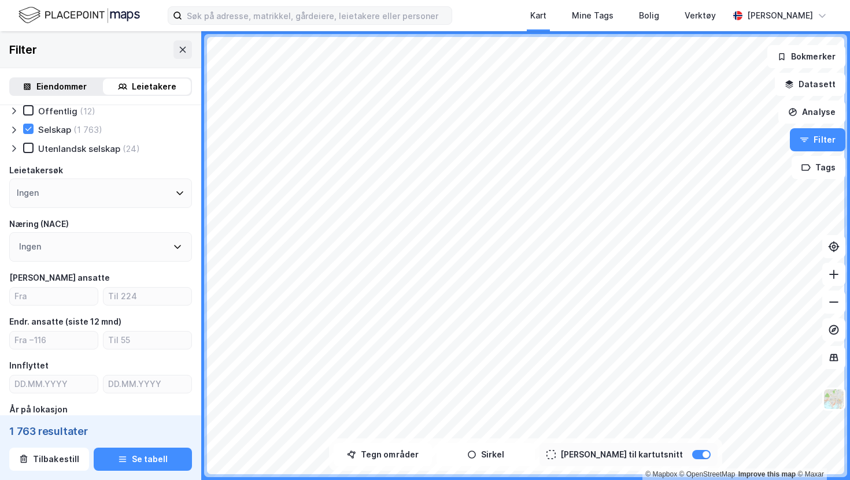
scroll to position [91, 0]
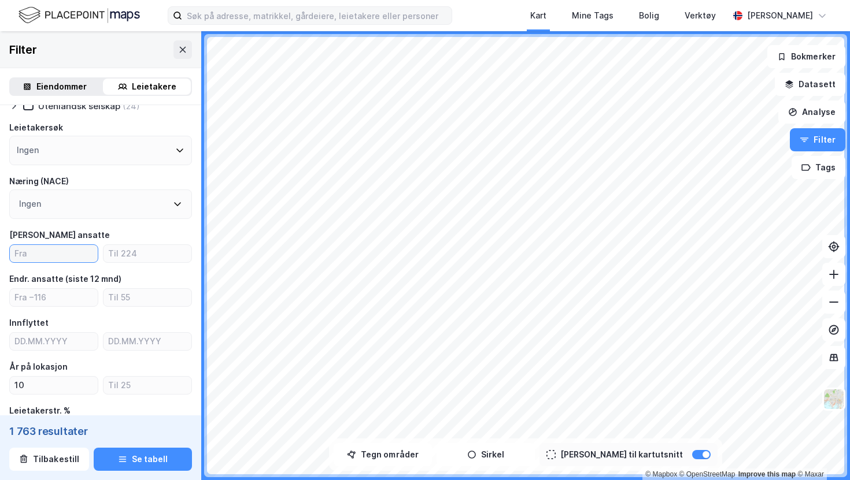
click at [48, 251] on input "number" at bounding box center [54, 253] width 88 height 17
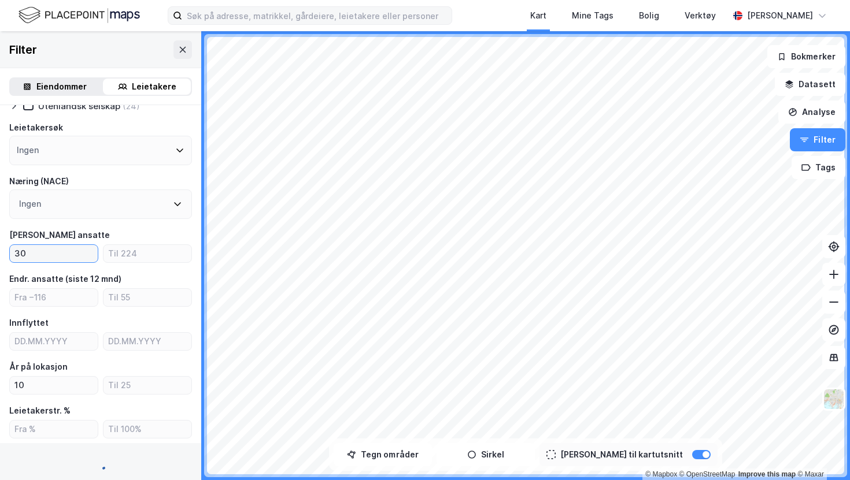
type input "30"
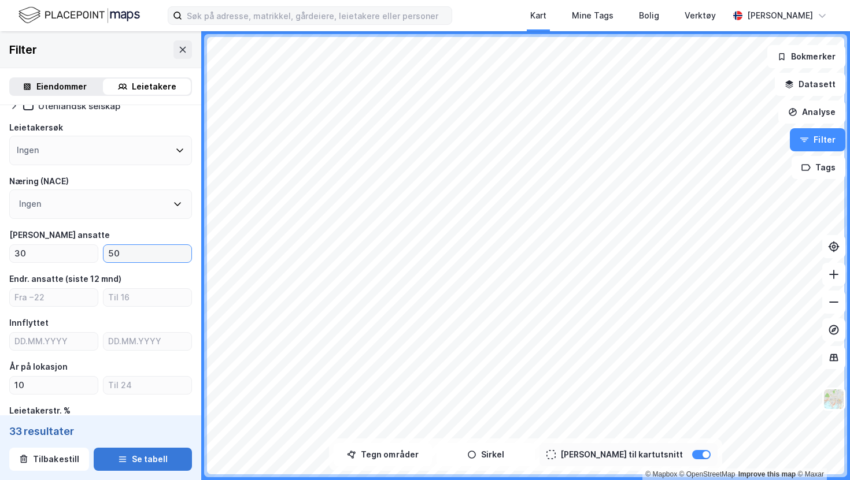
type input "50"
click at [129, 358] on button "Se tabell" at bounding box center [143, 459] width 98 height 23
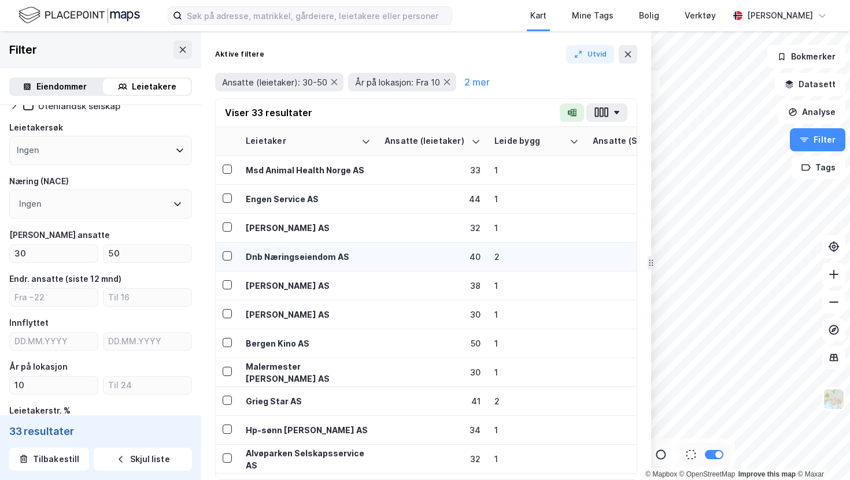
drag, startPoint x: 531, startPoint y: 229, endPoint x: 647, endPoint y: 242, distance: 117.0
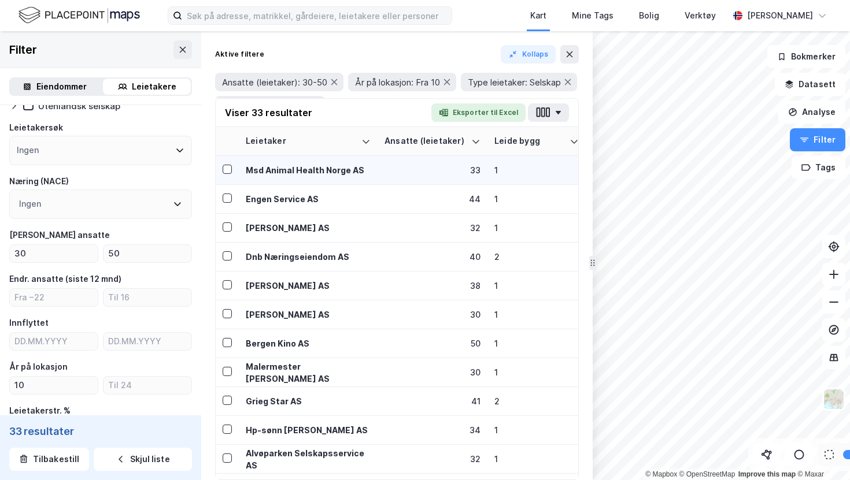
drag, startPoint x: 846, startPoint y: 170, endPoint x: 591, endPoint y: 160, distance: 255.7
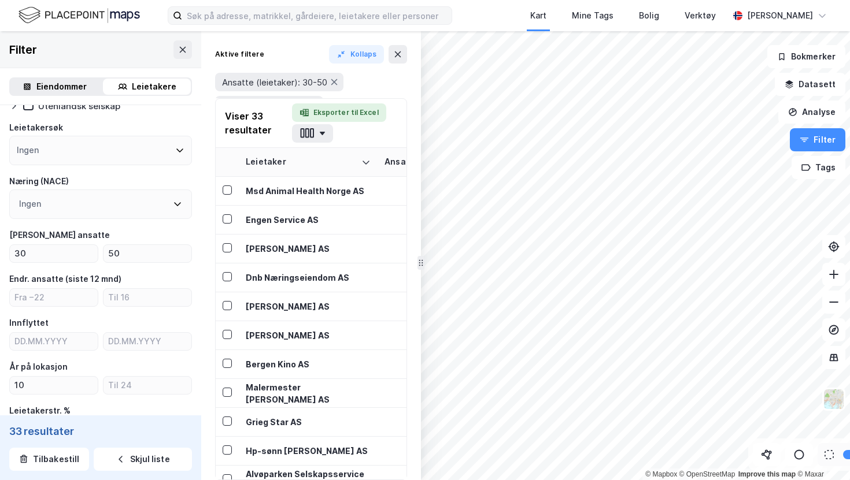
drag, startPoint x: 848, startPoint y: 119, endPoint x: 351, endPoint y: 109, distance: 496.1
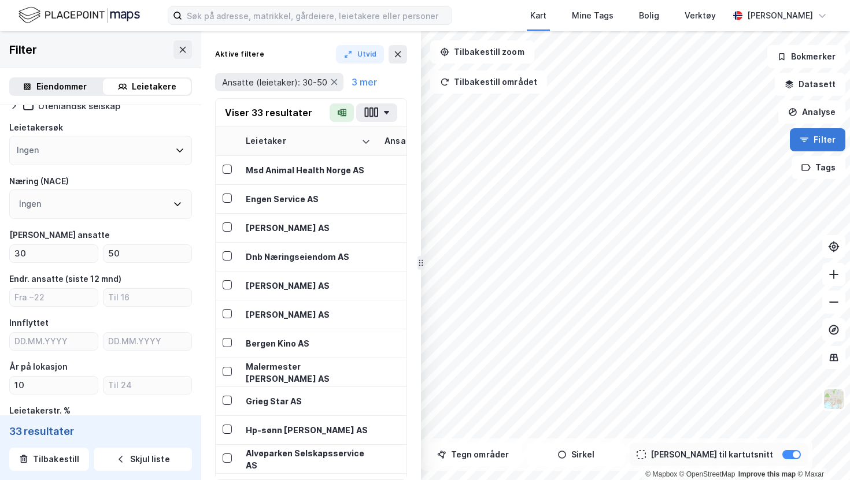
click at [821, 144] on button "Filter" at bounding box center [817, 139] width 55 height 23
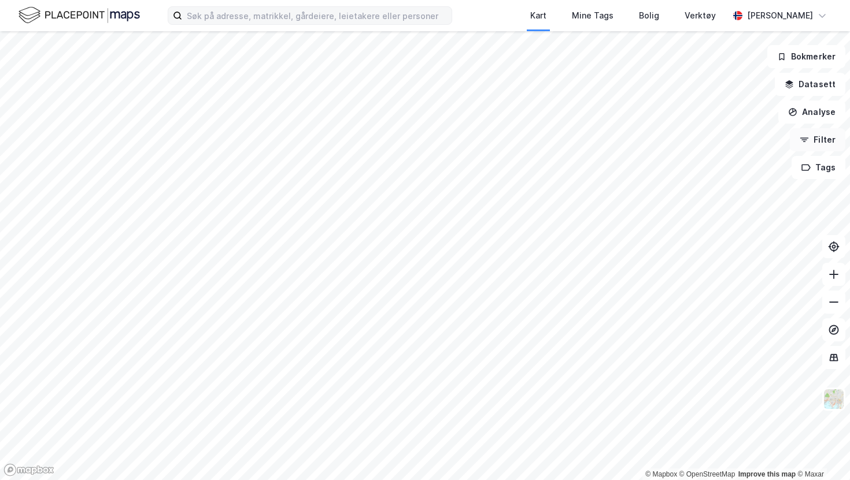
click at [819, 142] on button "Filter" at bounding box center [817, 139] width 55 height 23
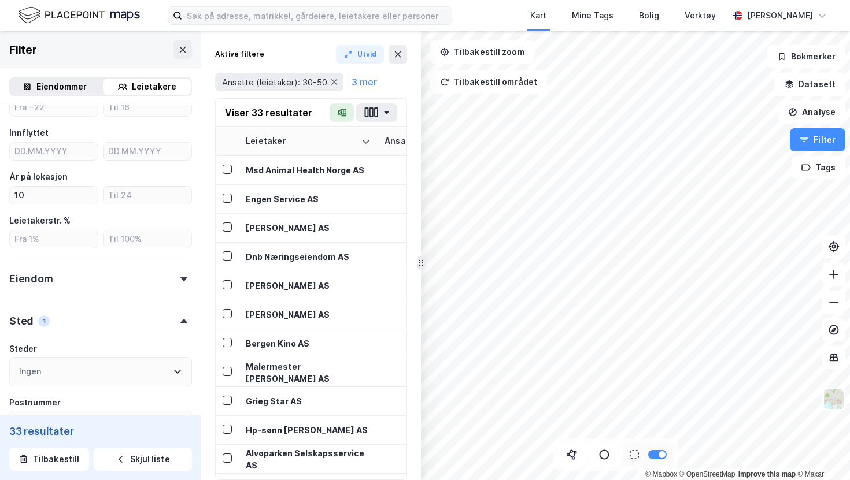
scroll to position [276, 0]
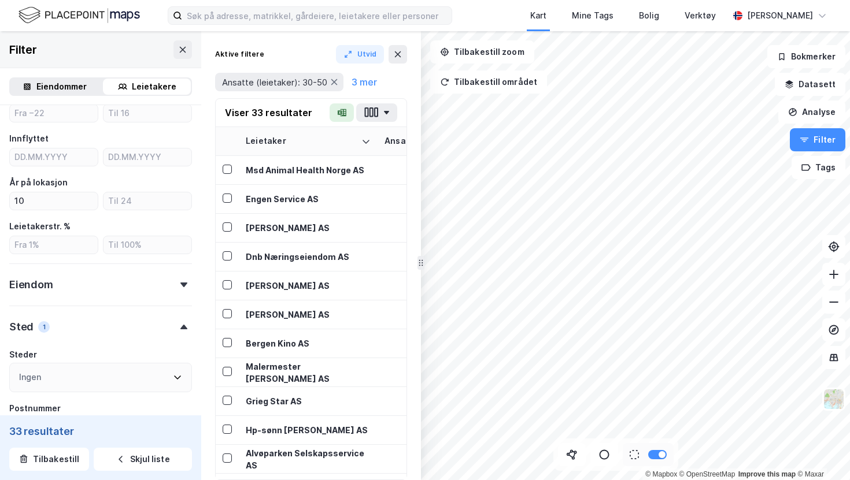
click at [130, 286] on div "Eiendom" at bounding box center [100, 280] width 183 height 33
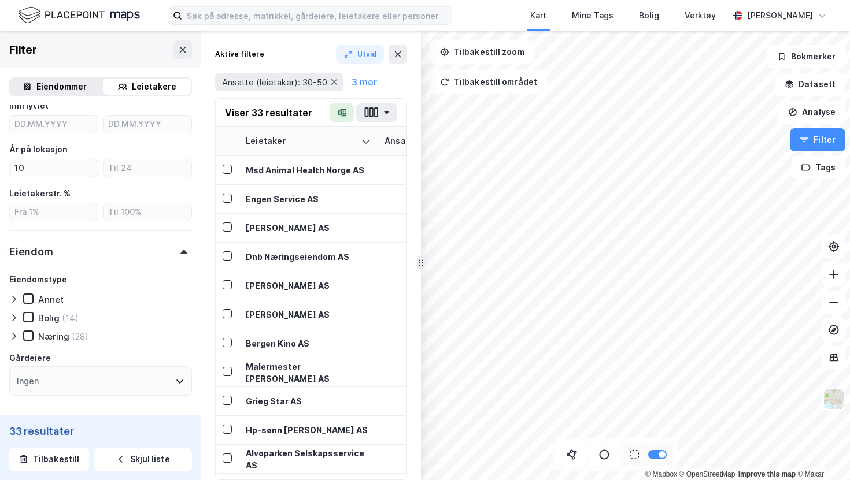
scroll to position [309, 0]
click at [27, 335] on icon at bounding box center [28, 335] width 8 height 8
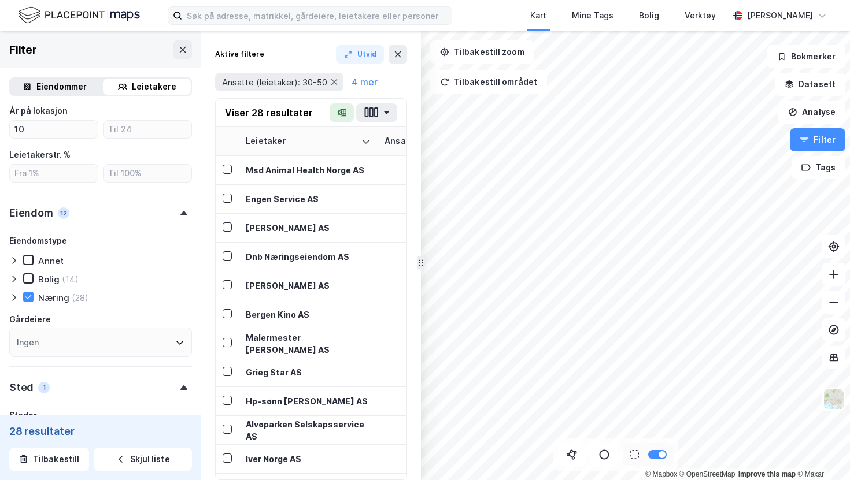
scroll to position [349, 0]
click at [80, 333] on div "Ingen" at bounding box center [100, 341] width 183 height 29
click at [184, 337] on icon at bounding box center [179, 341] width 9 height 9
click at [182, 338] on icon at bounding box center [179, 341] width 9 height 9
click at [12, 299] on icon at bounding box center [13, 296] width 9 height 9
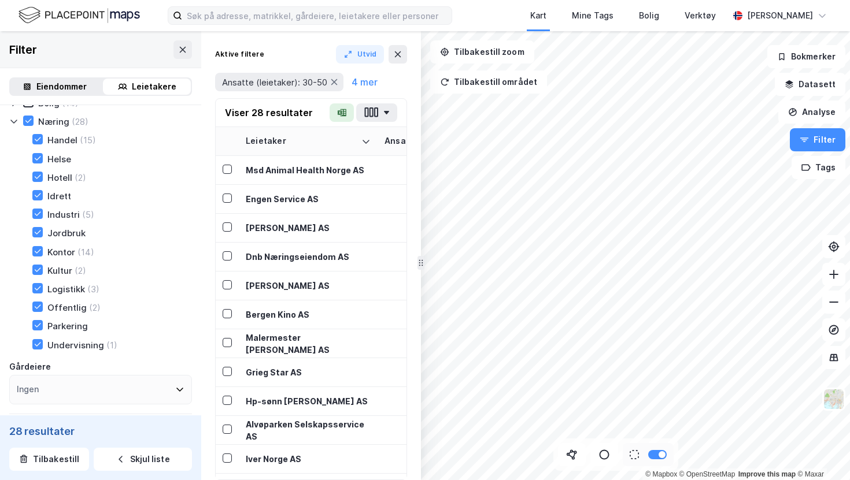
scroll to position [524, 0]
click at [37, 140] on icon at bounding box center [38, 139] width 6 height 4
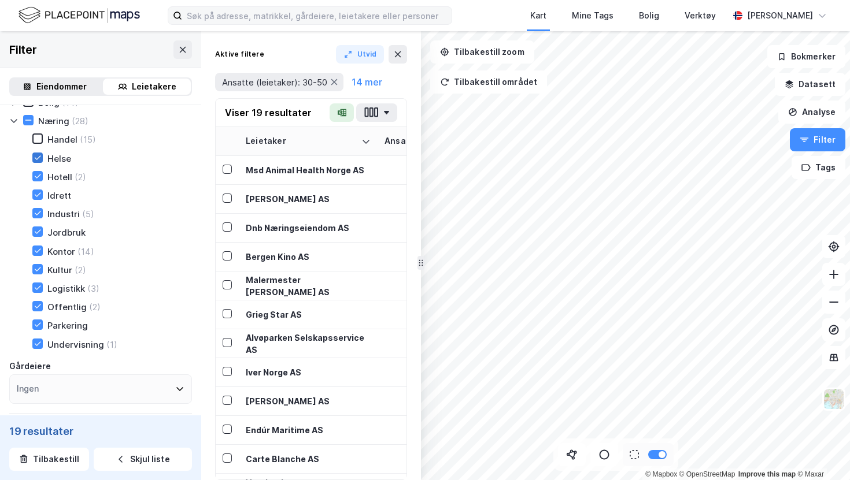
click at [36, 154] on icon at bounding box center [38, 158] width 8 height 8
click at [36, 175] on icon at bounding box center [38, 176] width 8 height 8
click at [36, 196] on icon at bounding box center [38, 195] width 8 height 8
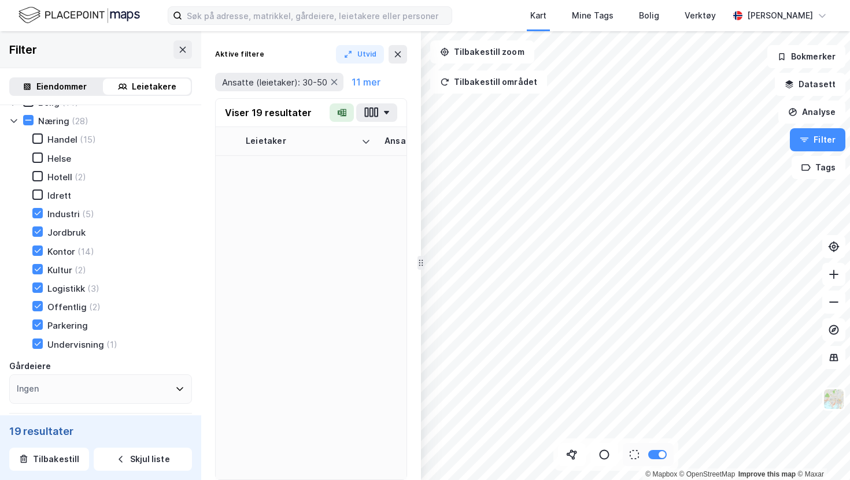
click at [36, 219] on div "Industri (5)" at bounding box center [56, 214] width 76 height 12
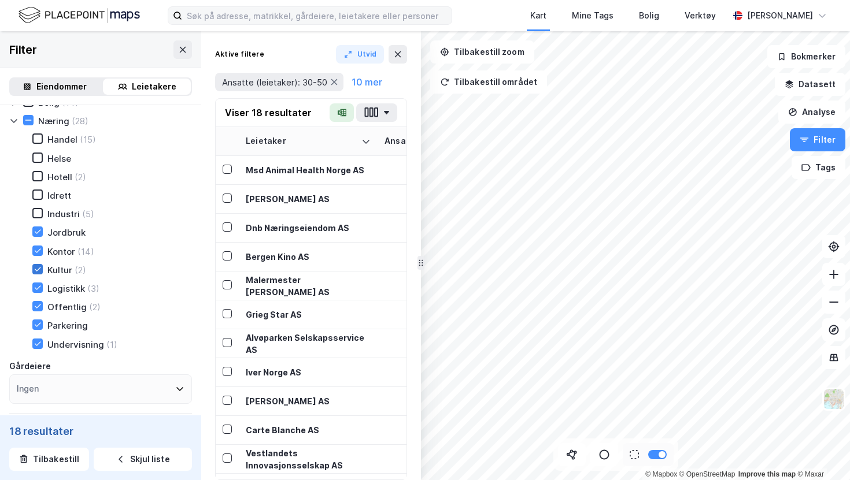
click at [35, 267] on icon at bounding box center [38, 269] width 8 height 8
click at [36, 291] on div at bounding box center [37, 288] width 10 height 10
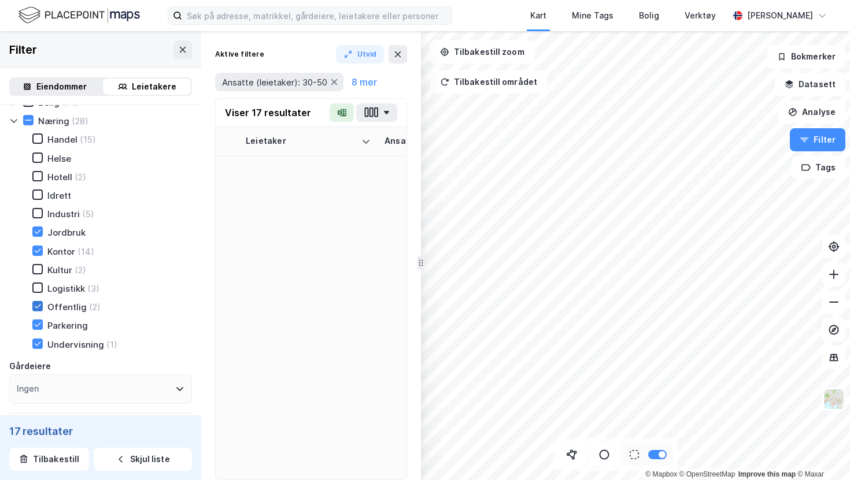
click at [36, 308] on icon at bounding box center [38, 306] width 6 height 4
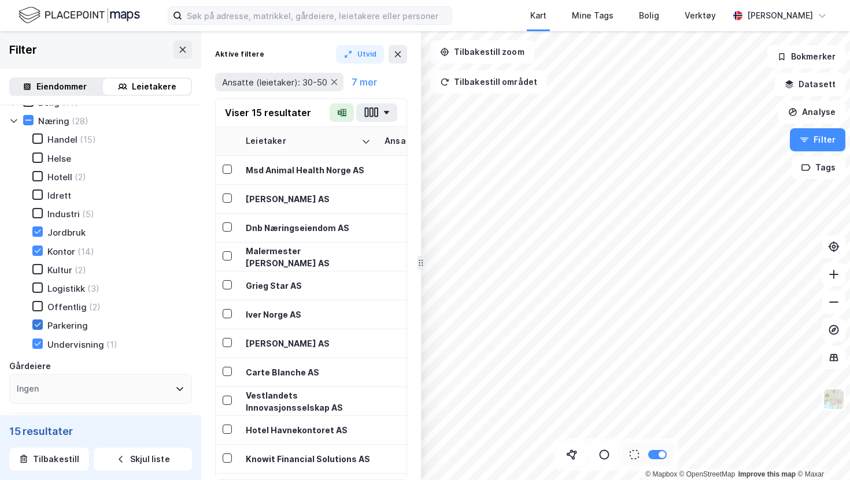
click at [37, 323] on icon at bounding box center [38, 325] width 8 height 8
click at [37, 340] on icon at bounding box center [38, 344] width 8 height 8
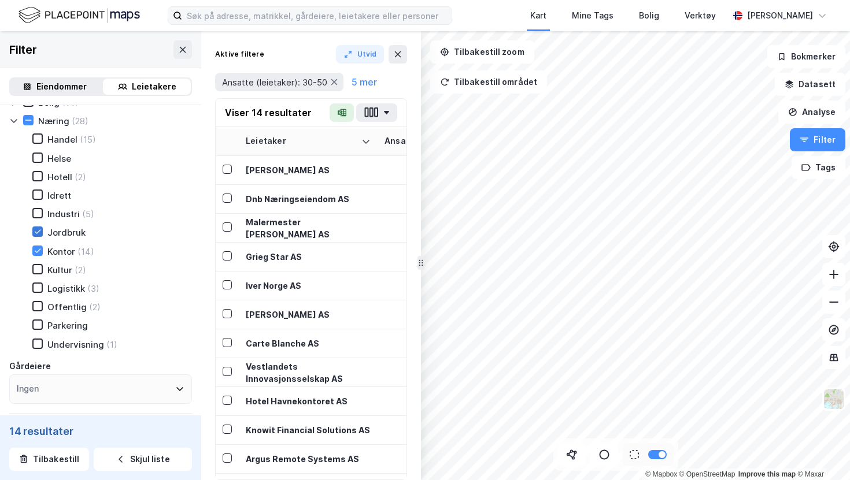
click at [36, 235] on icon at bounding box center [38, 232] width 8 height 8
click at [12, 120] on icon at bounding box center [13, 120] width 9 height 9
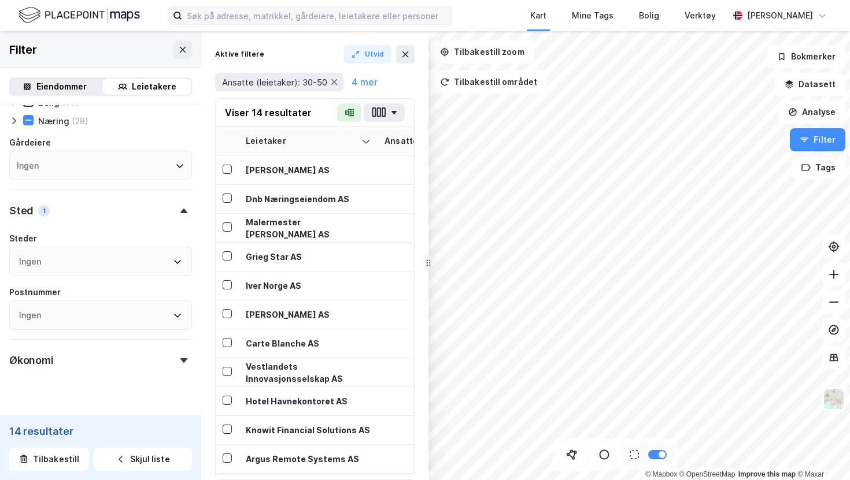
drag, startPoint x: 418, startPoint y: 264, endPoint x: 425, endPoint y: 262, distance: 7.9
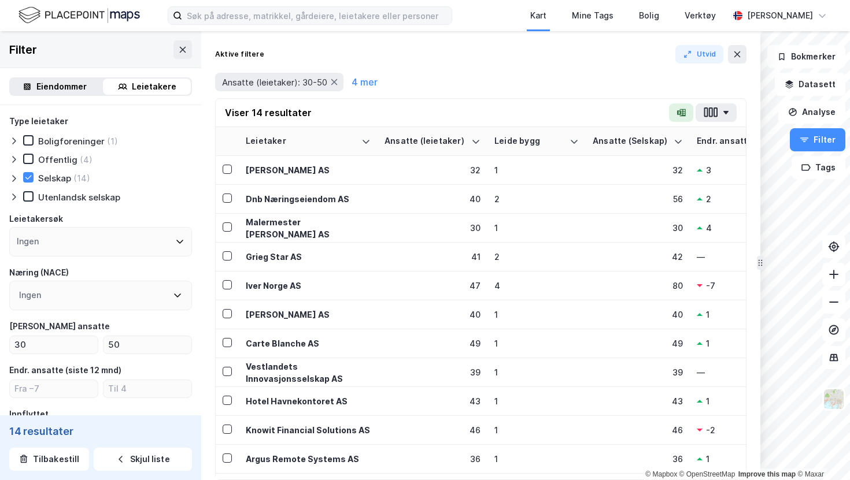
drag, startPoint x: 427, startPoint y: 262, endPoint x: 758, endPoint y: 264, distance: 331.8
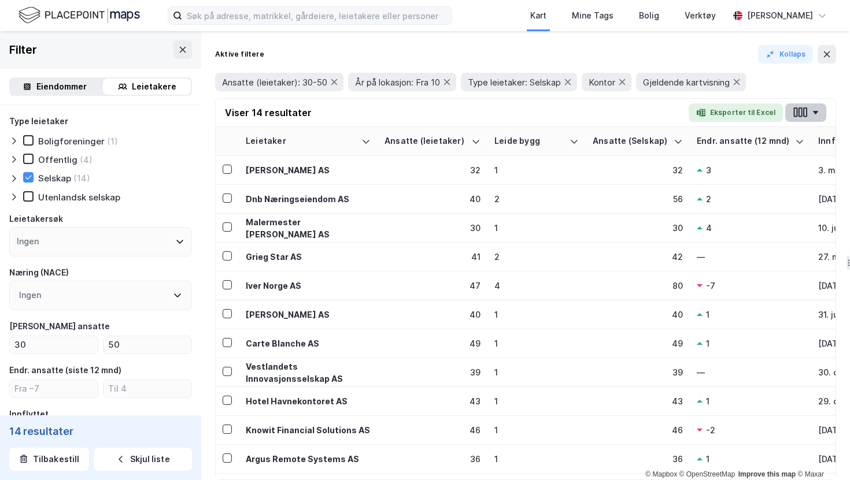
click at [813, 116] on button "button" at bounding box center [805, 112] width 41 height 18
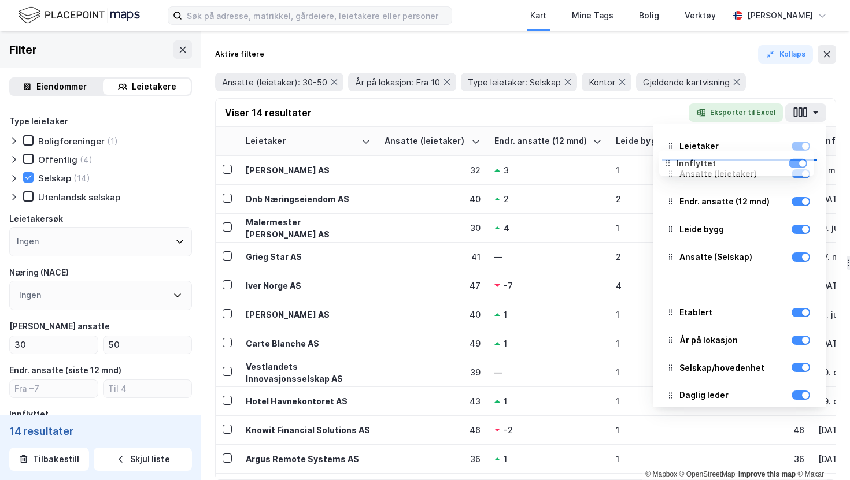
drag, startPoint x: 673, startPoint y: 287, endPoint x: 670, endPoint y: 166, distance: 121.4
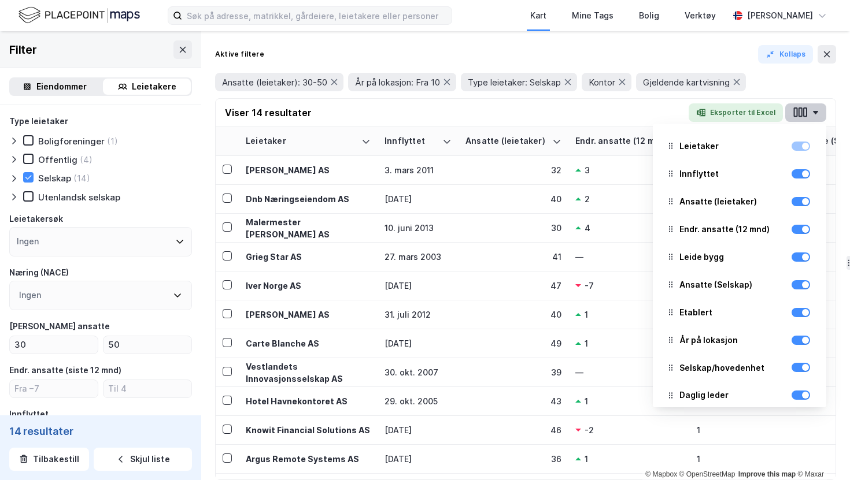
click at [799, 114] on icon "button" at bounding box center [800, 112] width 15 height 12
click at [643, 114] on div "Viser 14 resultater Eksporter til Excel Leietaker Innflyttet Ansatte (leietaker…" at bounding box center [526, 113] width 620 height 28
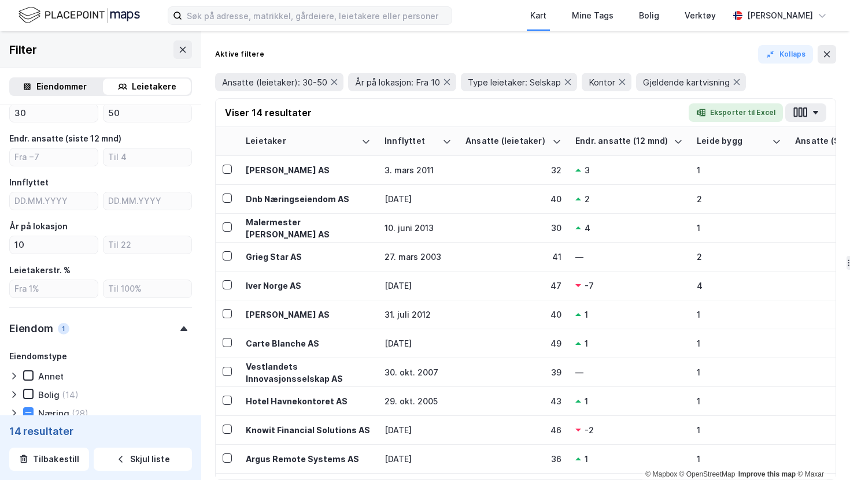
scroll to position [232, 0]
click at [40, 245] on input "10" at bounding box center [54, 244] width 88 height 17
type input "1"
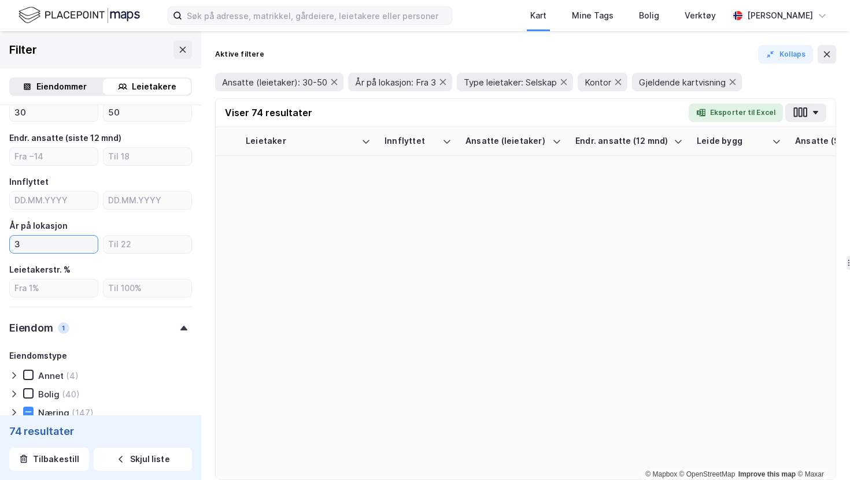
type input "3"
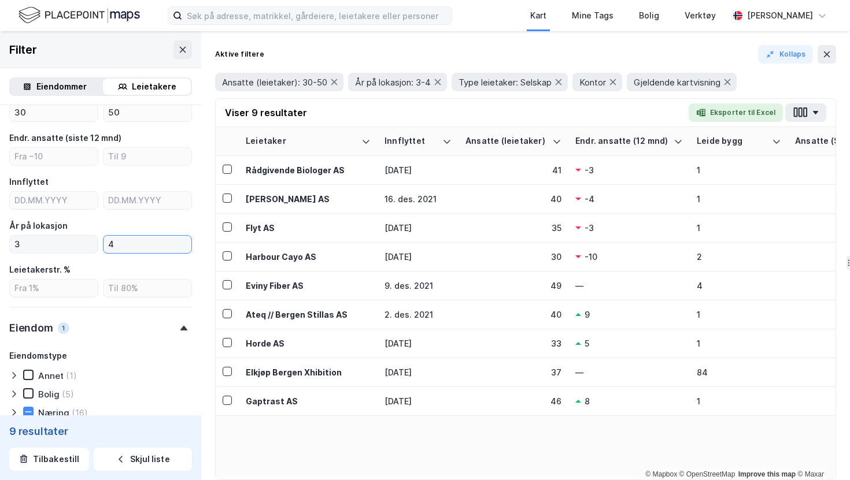
type input "4"
click at [51, 248] on input "3" at bounding box center [54, 244] width 88 height 17
click at [146, 249] on input "4" at bounding box center [147, 244] width 88 height 17
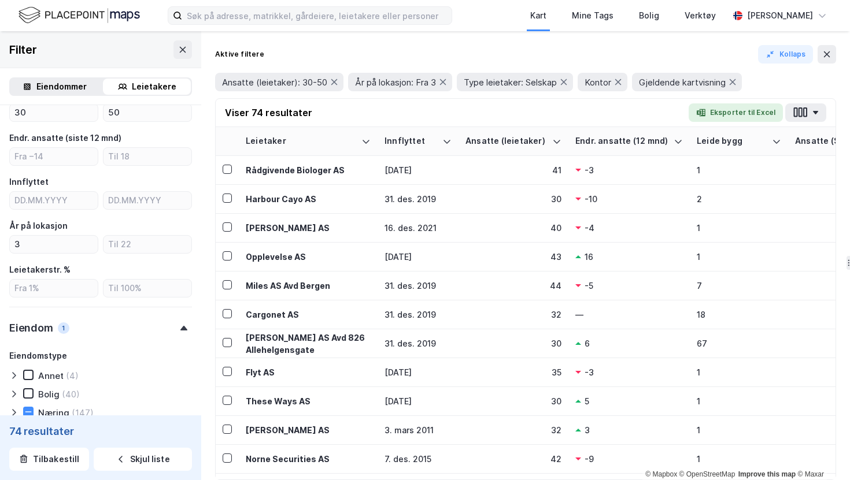
click at [489, 109] on div "Viser 74 resultater Eksporter til Excel" at bounding box center [526, 113] width 620 height 28
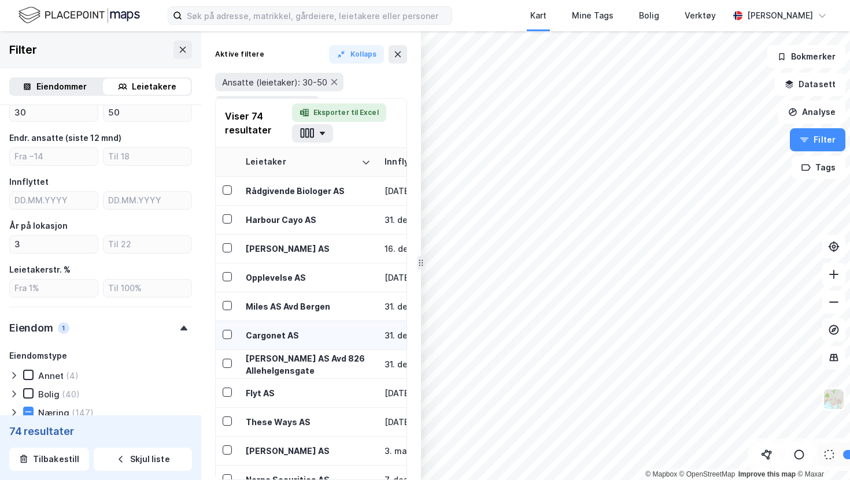
drag, startPoint x: 845, startPoint y: 248, endPoint x: 379, endPoint y: 316, distance: 470.9
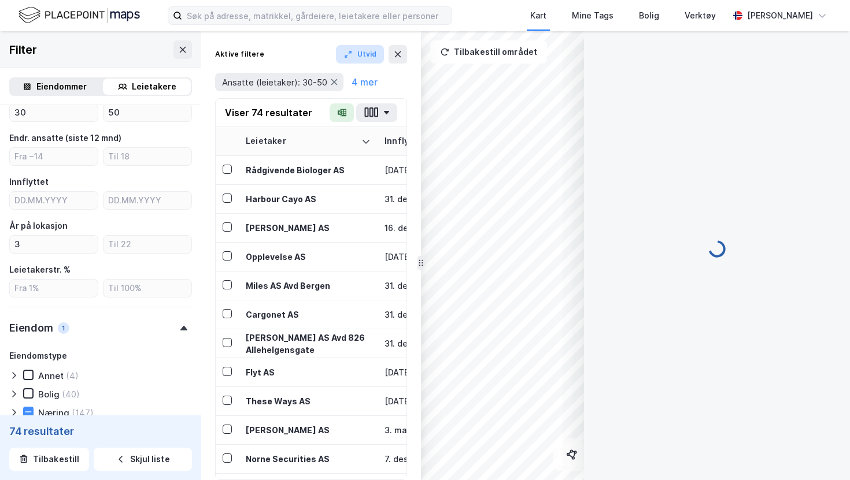
click at [358, 57] on button "Utvid" at bounding box center [360, 54] width 49 height 18
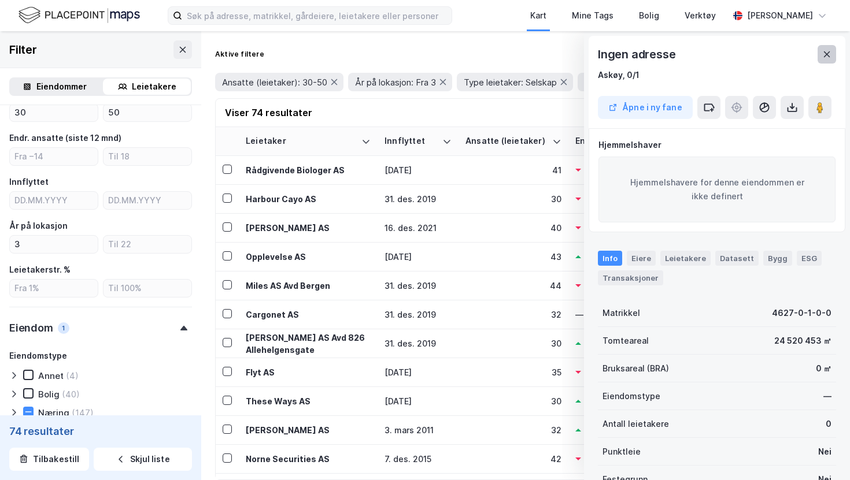
click at [828, 54] on icon at bounding box center [826, 54] width 9 height 9
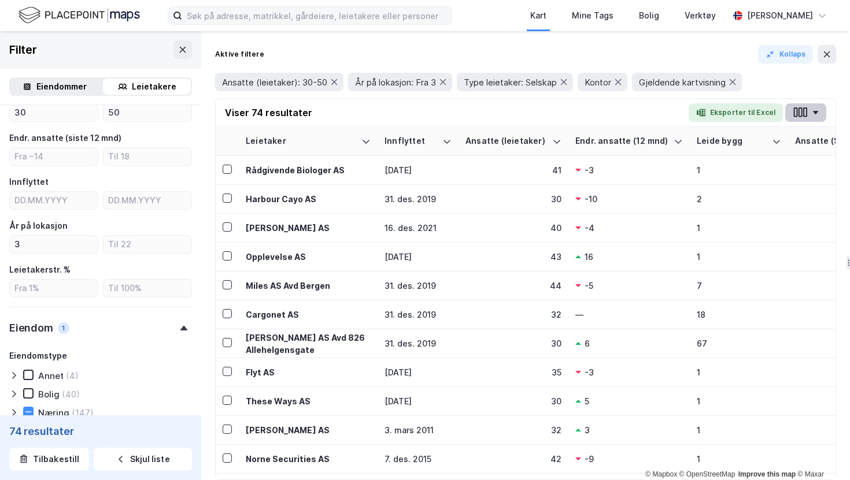
click at [804, 118] on icon "button" at bounding box center [800, 112] width 15 height 12
click at [639, 109] on div "Viser 74 resultater Eksporter til Excel" at bounding box center [526, 113] width 620 height 28
click at [806, 116] on icon "button" at bounding box center [805, 113] width 4 height 10
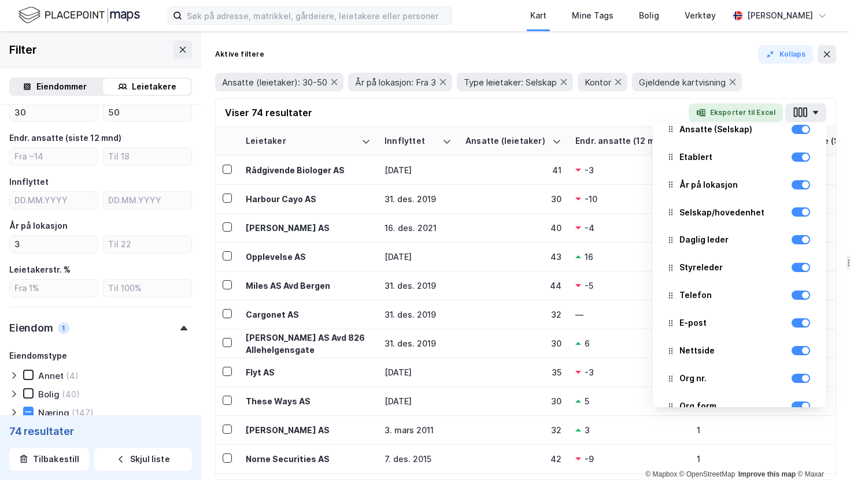
scroll to position [153, 0]
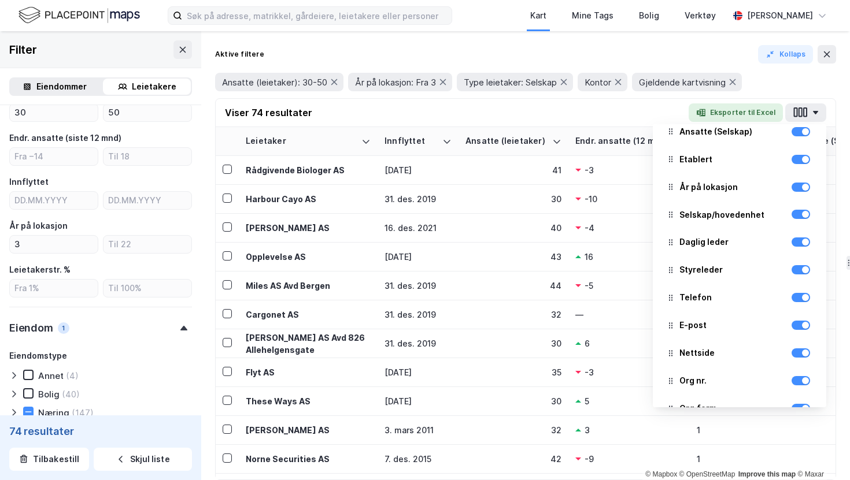
click at [580, 114] on div "Viser 74 resultater Eksporter til Excel Leietaker Innflyttet Ansatte (leietaker…" at bounding box center [526, 113] width 620 height 28
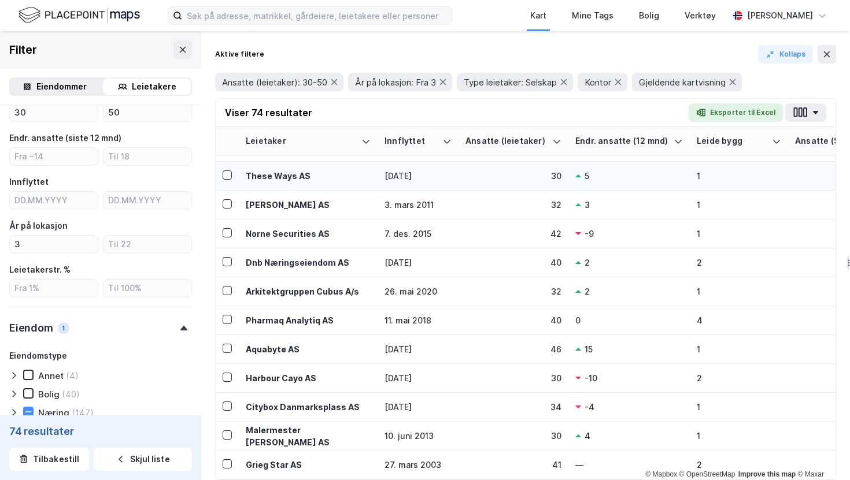
scroll to position [0, 0]
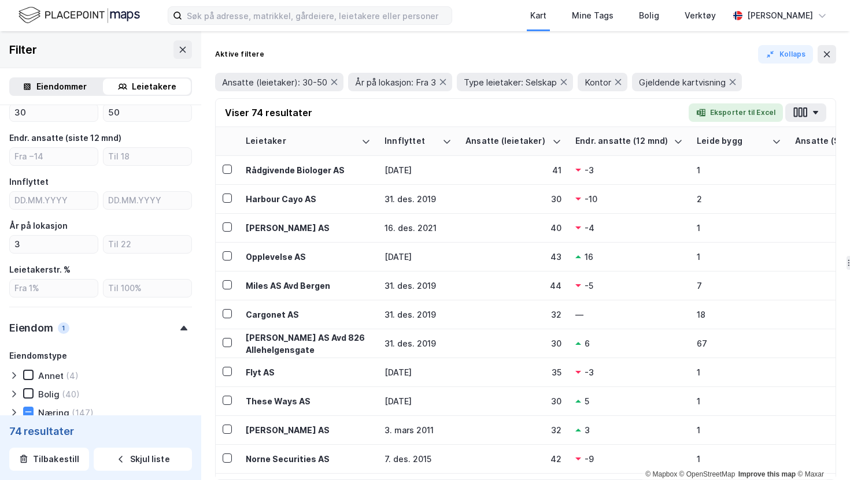
click at [839, 277] on div "Aktive filtere Kollaps Ansatte (leietaker): 30-50 År på lokasjon: Fra 3 Type le…" at bounding box center [525, 255] width 649 height 449
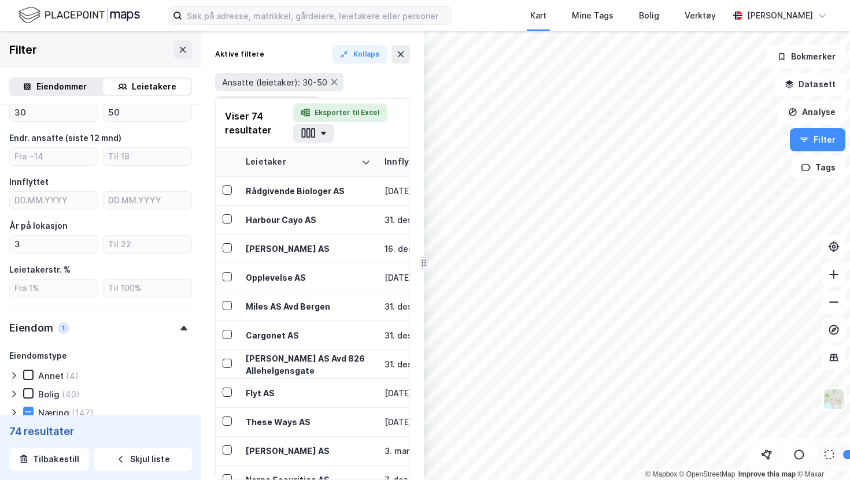
drag, startPoint x: 846, startPoint y: 278, endPoint x: 412, endPoint y: 291, distance: 434.9
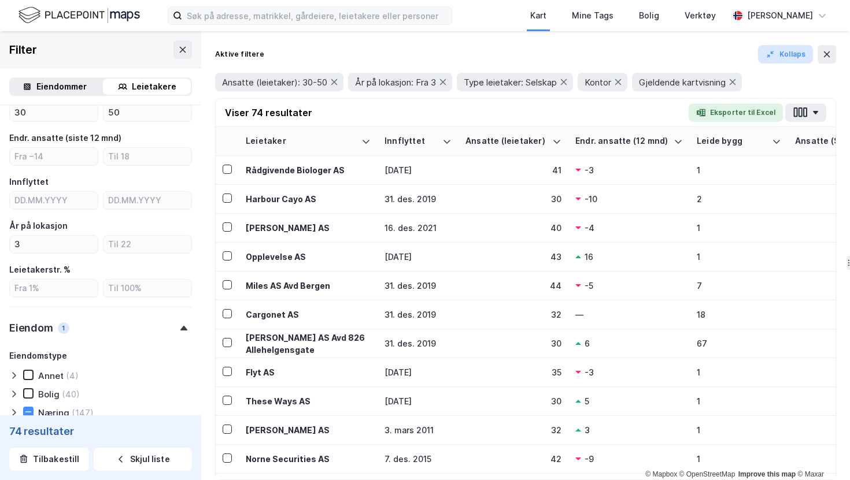
click at [795, 49] on button "Kollaps" at bounding box center [785, 54] width 55 height 18
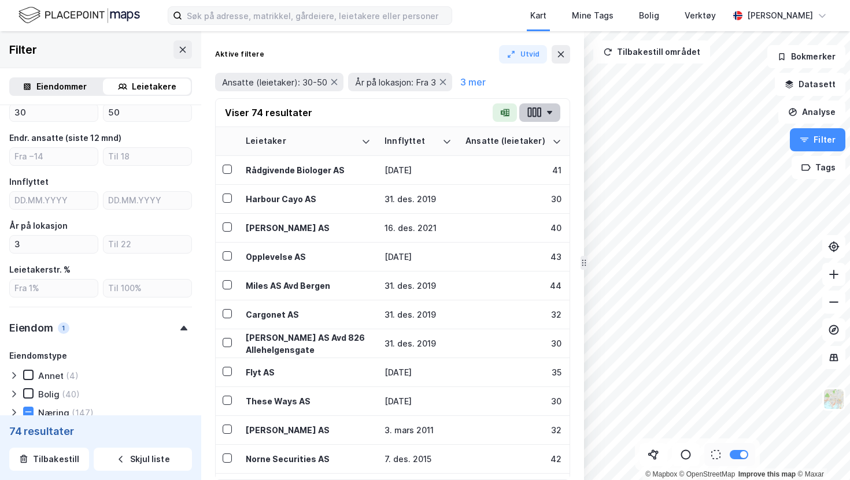
click at [536, 110] on icon "button" at bounding box center [534, 112] width 15 height 12
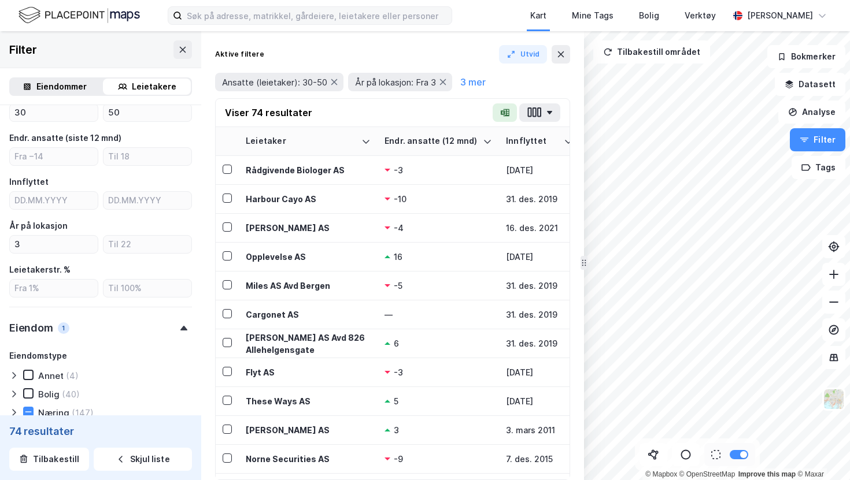
click at [430, 53] on div "Aktive filtere Utvid" at bounding box center [392, 54] width 355 height 18
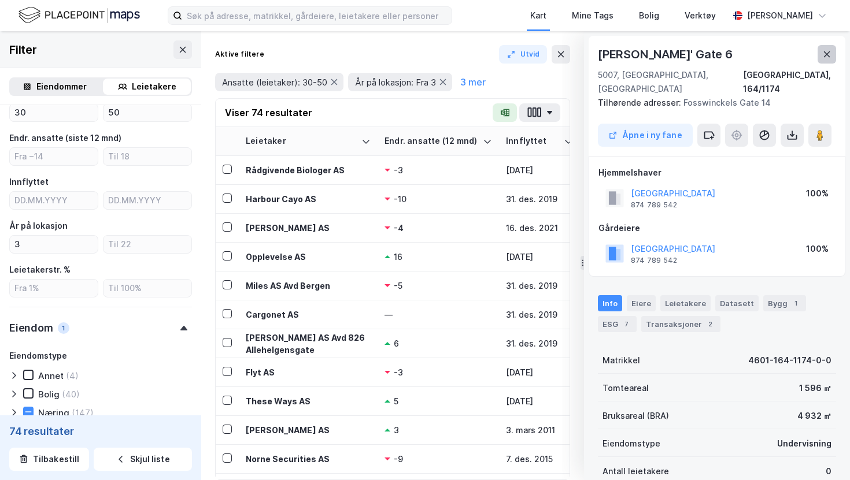
click at [827, 53] on icon at bounding box center [827, 54] width 6 height 6
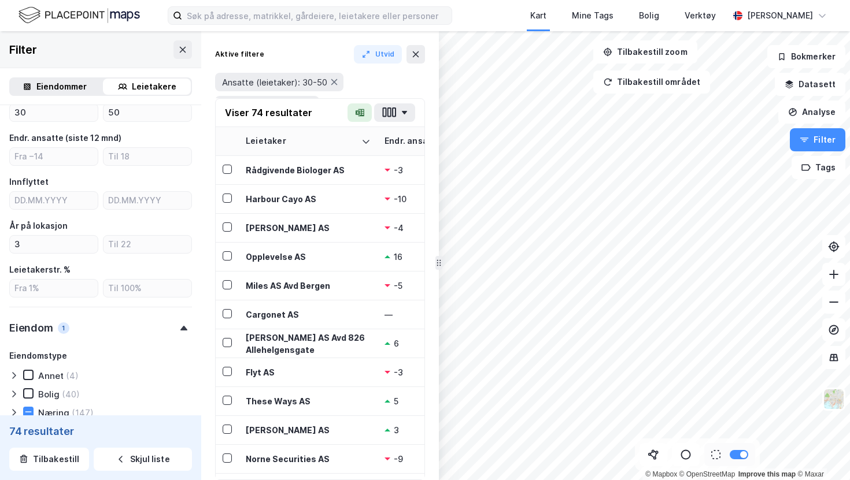
drag, startPoint x: 580, startPoint y: 197, endPoint x: 430, endPoint y: 212, distance: 151.1
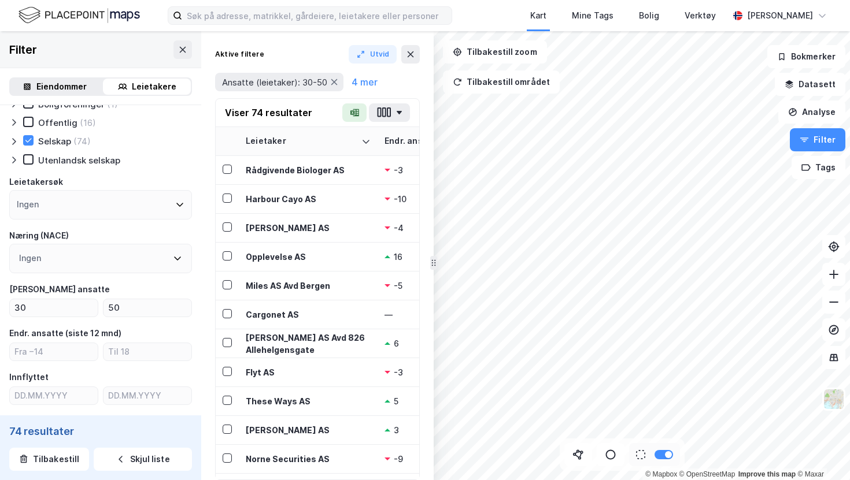
scroll to position [39, 0]
click at [98, 256] on div "Ingen" at bounding box center [100, 256] width 183 height 29
click at [119, 230] on div "Næring (NACE)" at bounding box center [100, 234] width 183 height 14
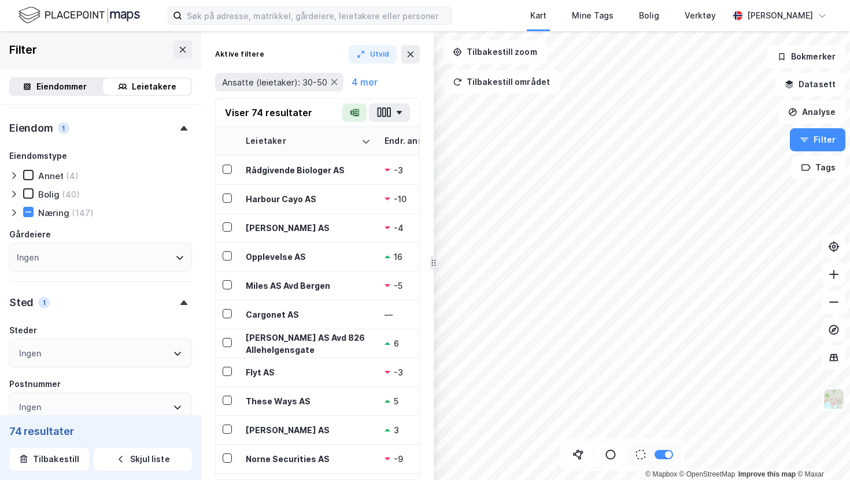
scroll to position [431, 0]
click at [13, 214] on icon at bounding box center [13, 214] width 9 height 9
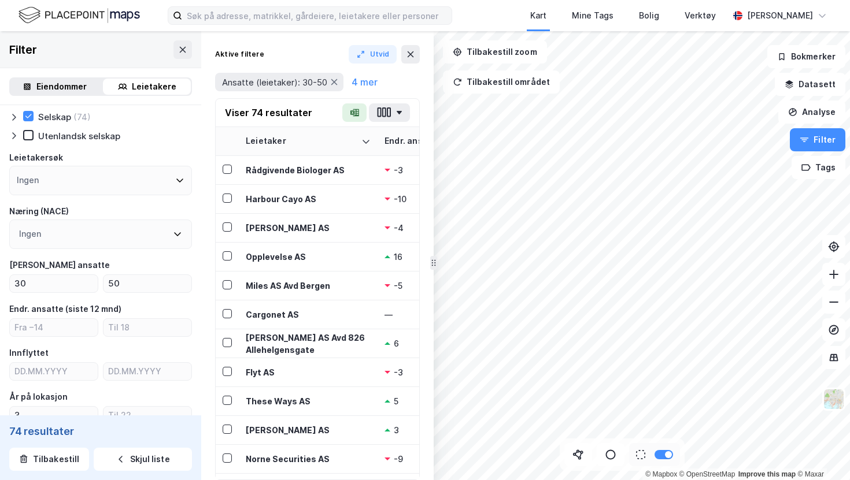
scroll to position [60, 0]
click at [413, 54] on icon at bounding box center [410, 54] width 9 height 9
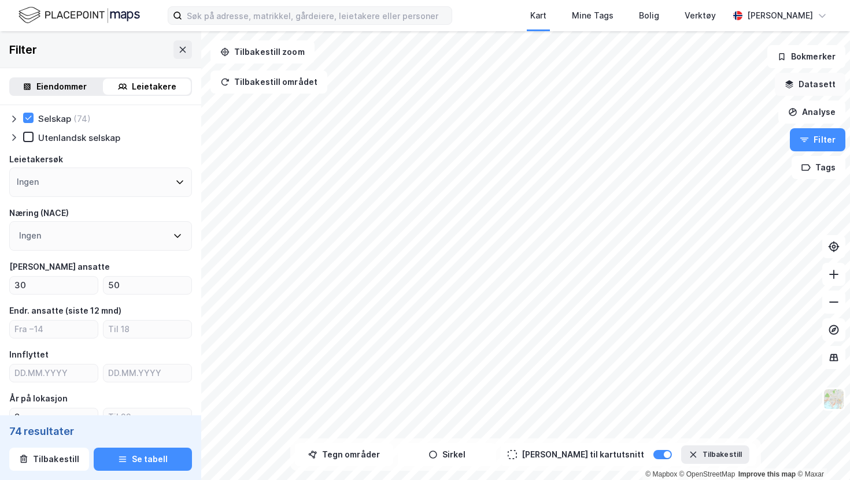
click at [819, 85] on button "Datasett" at bounding box center [810, 84] width 71 height 23
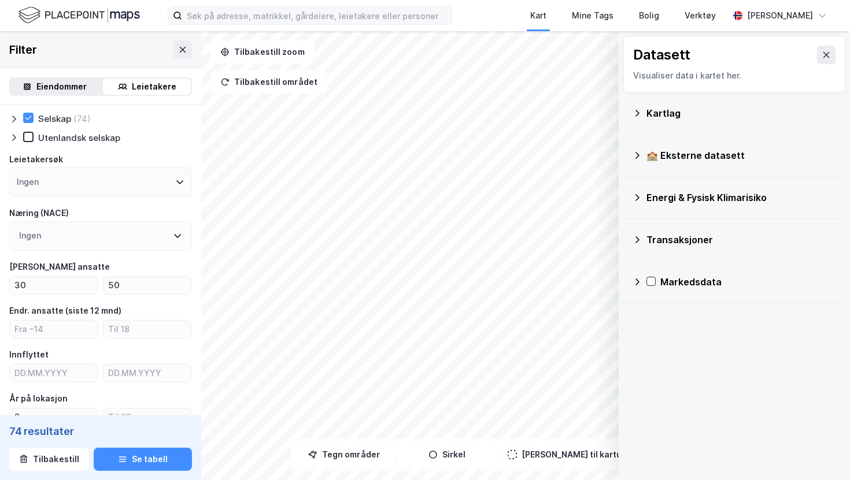
click at [638, 114] on icon at bounding box center [636, 113] width 9 height 9
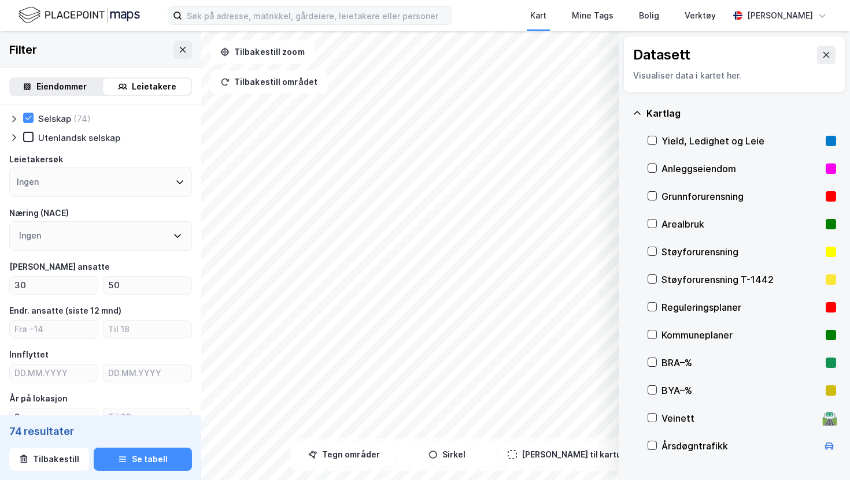
click at [636, 113] on icon at bounding box center [636, 113] width 9 height 9
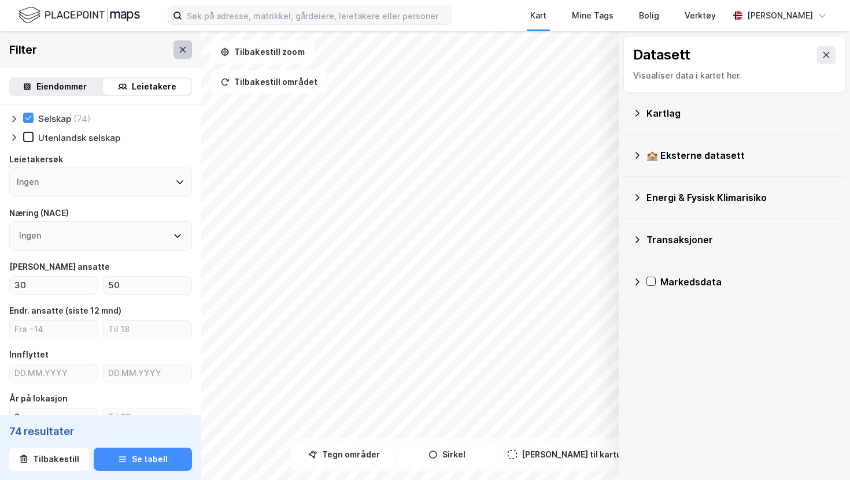
click at [184, 52] on icon at bounding box center [182, 49] width 9 height 9
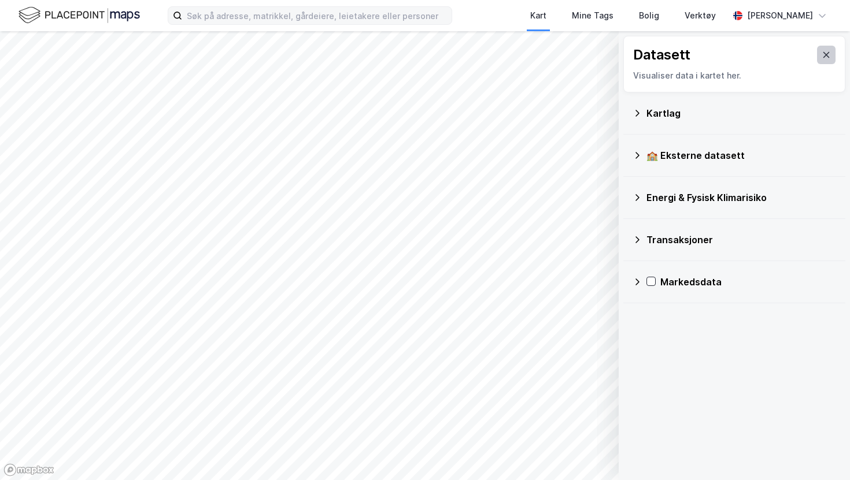
click at [819, 54] on button at bounding box center [826, 55] width 18 height 18
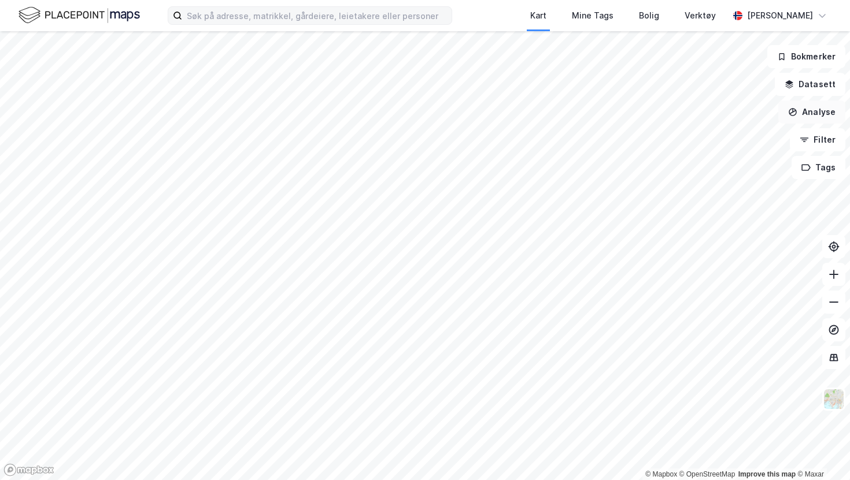
click at [820, 110] on button "Analyse" at bounding box center [811, 112] width 67 height 23
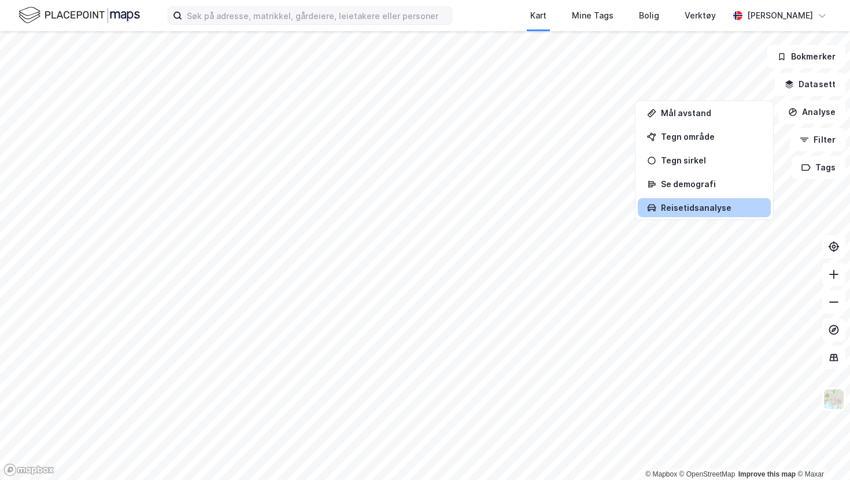
click at [693, 209] on div "Reisetidsanalyse" at bounding box center [711, 208] width 101 height 10
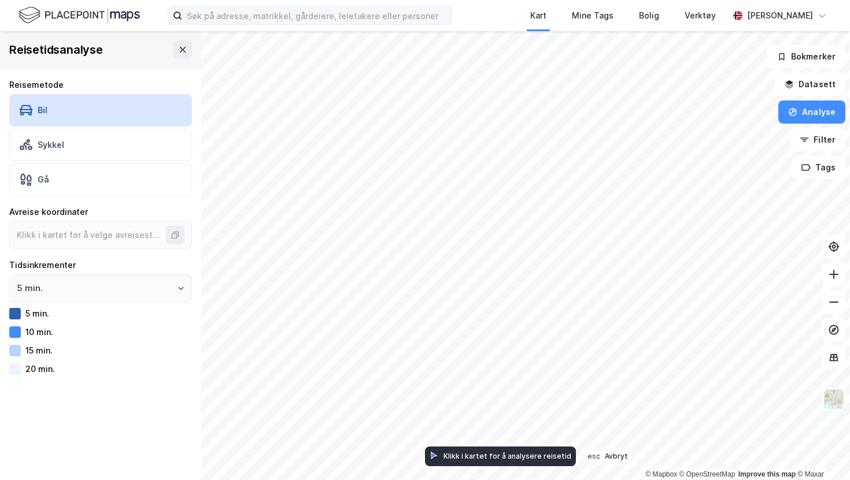
type input "60.39102456864251, 5.319842633123244"
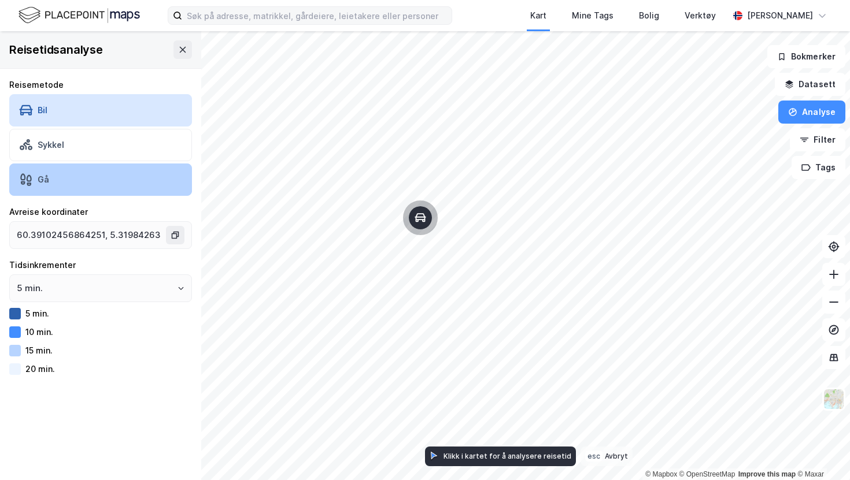
click at [63, 177] on div "Gå" at bounding box center [100, 180] width 183 height 32
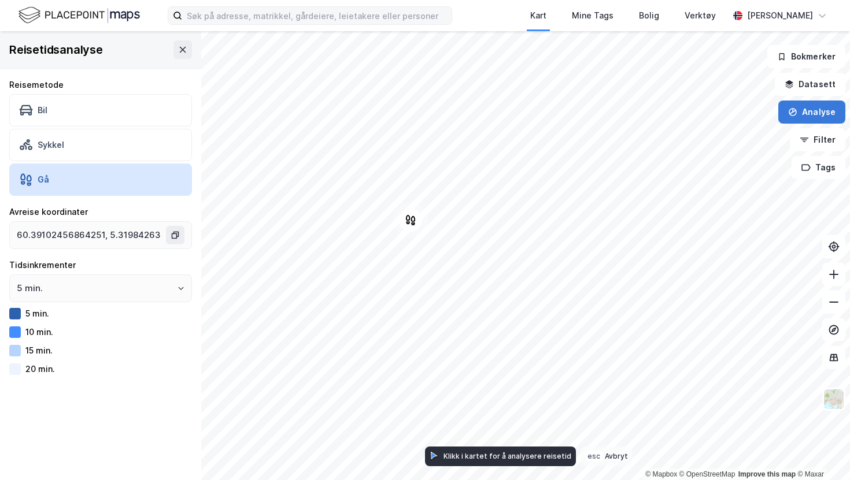
click at [812, 113] on button "Analyse" at bounding box center [811, 112] width 67 height 23
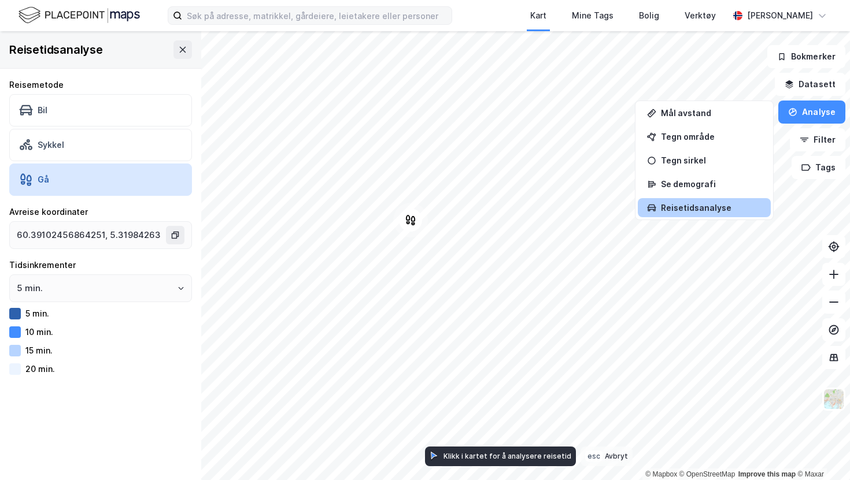
click at [700, 202] on div "Reisetidsanalyse" at bounding box center [704, 207] width 133 height 19
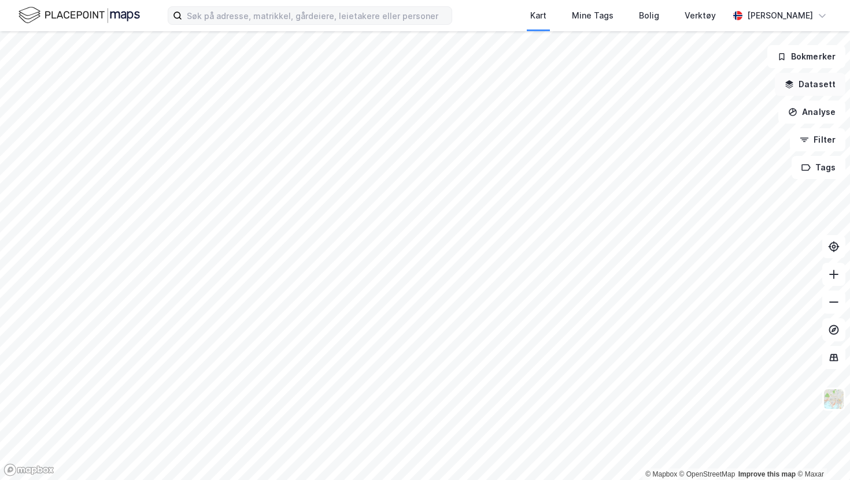
click at [806, 84] on button "Datasett" at bounding box center [810, 84] width 71 height 23
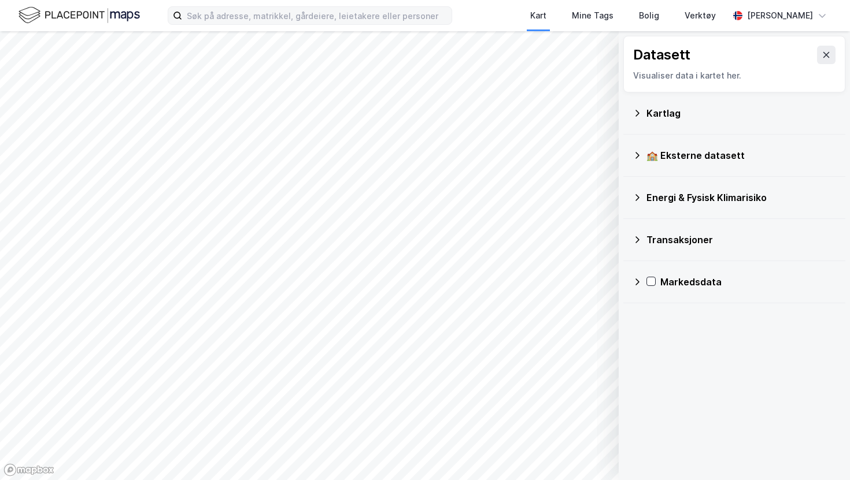
click at [632, 110] on icon at bounding box center [636, 113] width 9 height 9
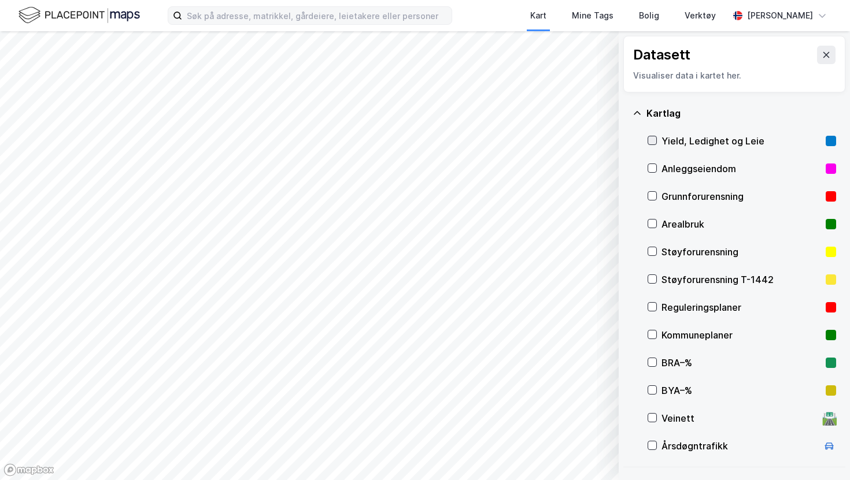
click at [654, 143] on icon at bounding box center [652, 140] width 8 height 8
click at [828, 53] on icon at bounding box center [826, 55] width 6 height 6
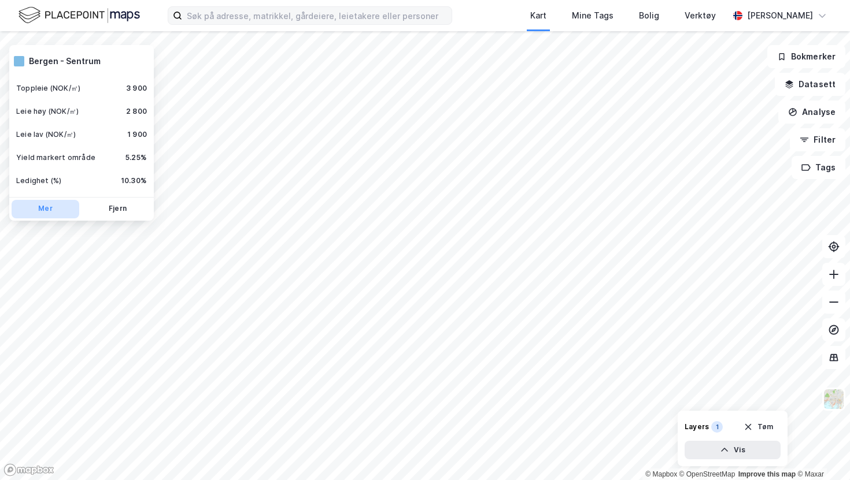
click at [49, 209] on button "Mer" at bounding box center [46, 209] width 68 height 18
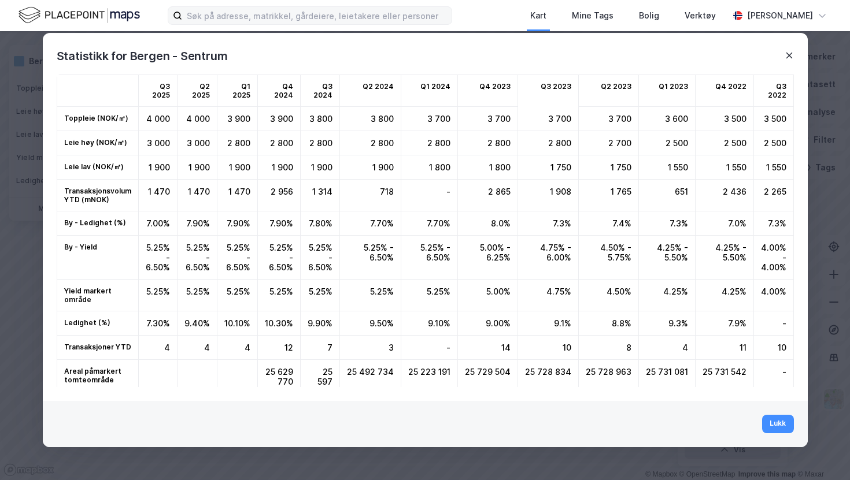
click at [789, 53] on icon at bounding box center [788, 55] width 9 height 9
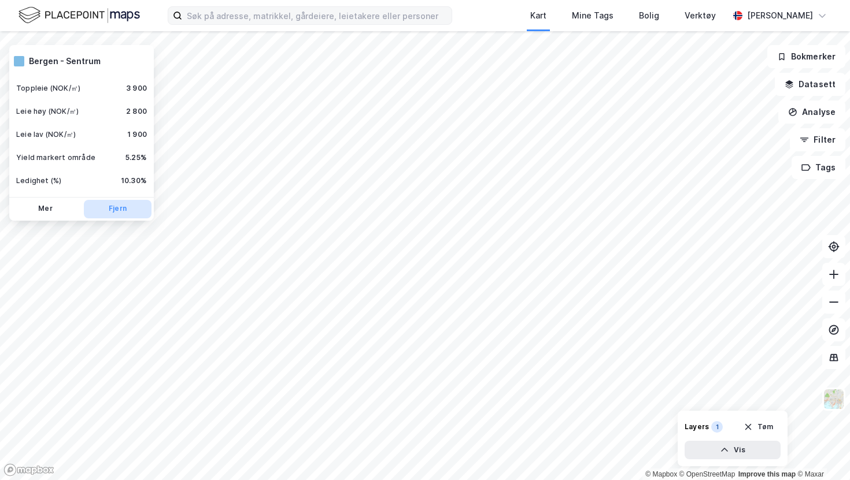
click at [121, 209] on button "Fjern" at bounding box center [118, 209] width 68 height 18
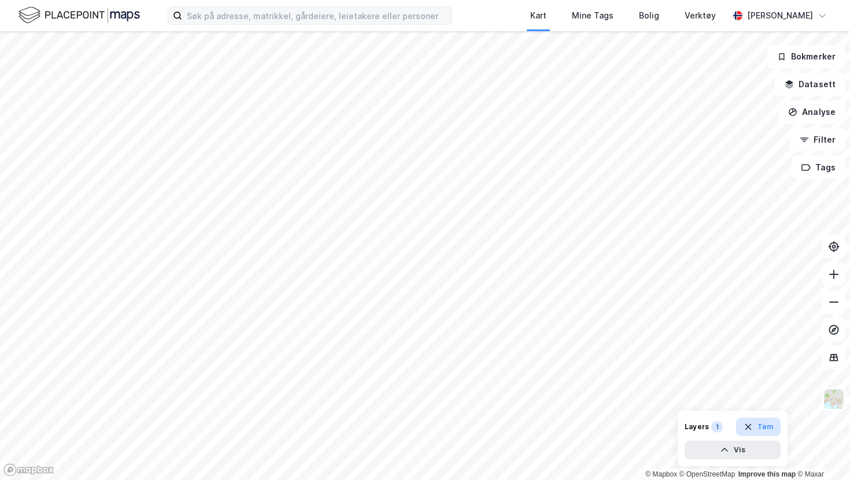
click at [764, 358] on button "Tøm" at bounding box center [758, 427] width 45 height 18
click at [801, 84] on button "Datasett" at bounding box center [810, 84] width 71 height 23
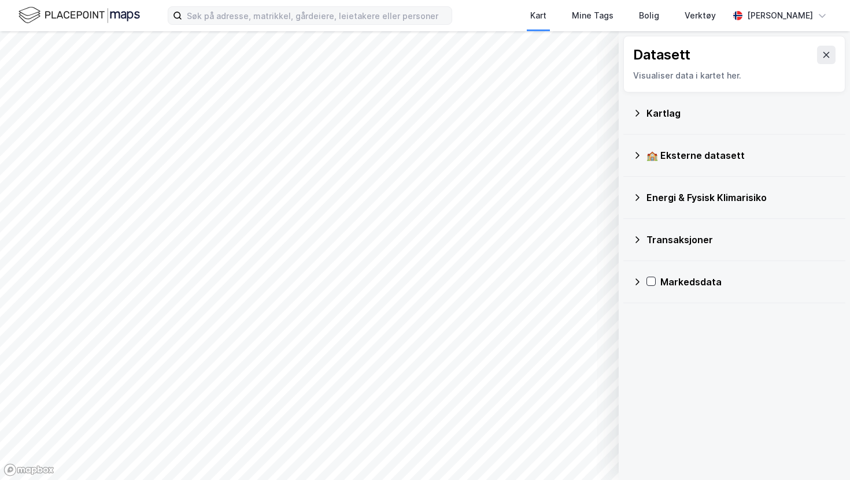
click at [635, 237] on icon at bounding box center [636, 239] width 9 height 9
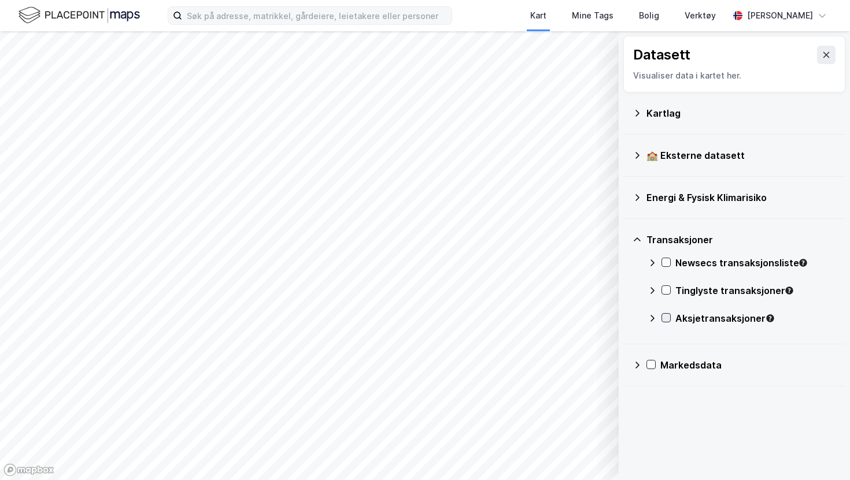
click at [669, 320] on icon at bounding box center [666, 318] width 8 height 8
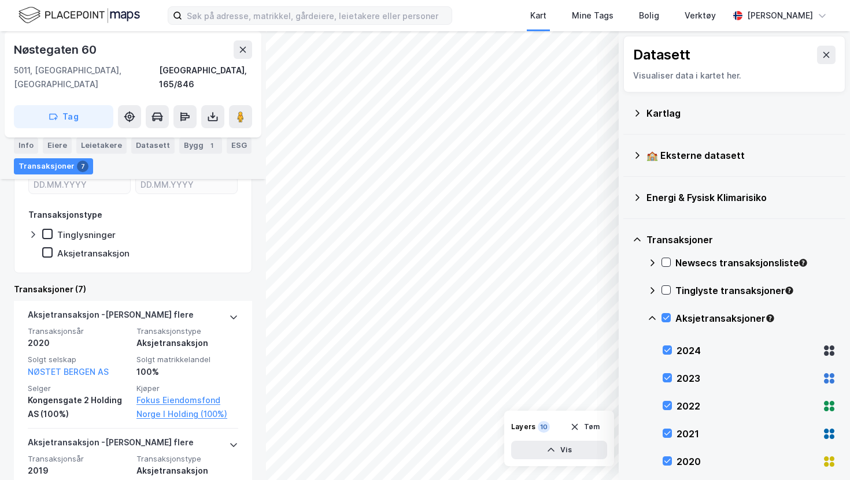
scroll to position [235, 0]
click at [241, 51] on icon at bounding box center [242, 49] width 9 height 9
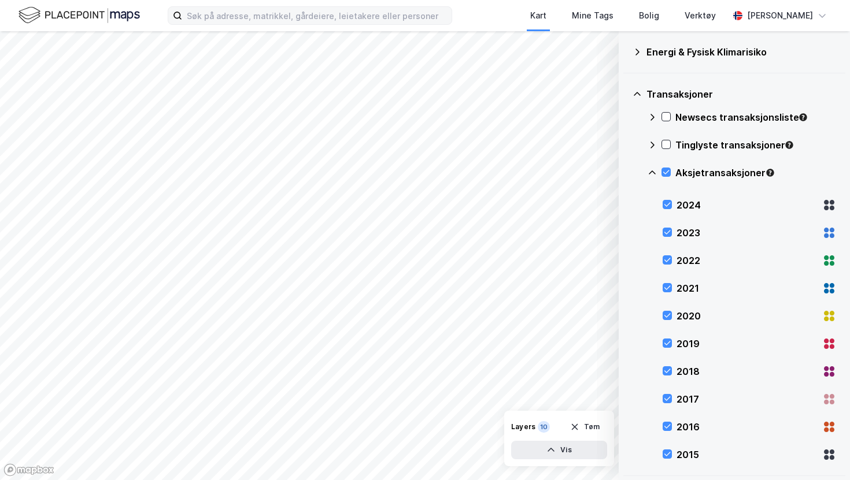
scroll to position [145, 0]
click at [666, 173] on icon at bounding box center [666, 173] width 8 height 8
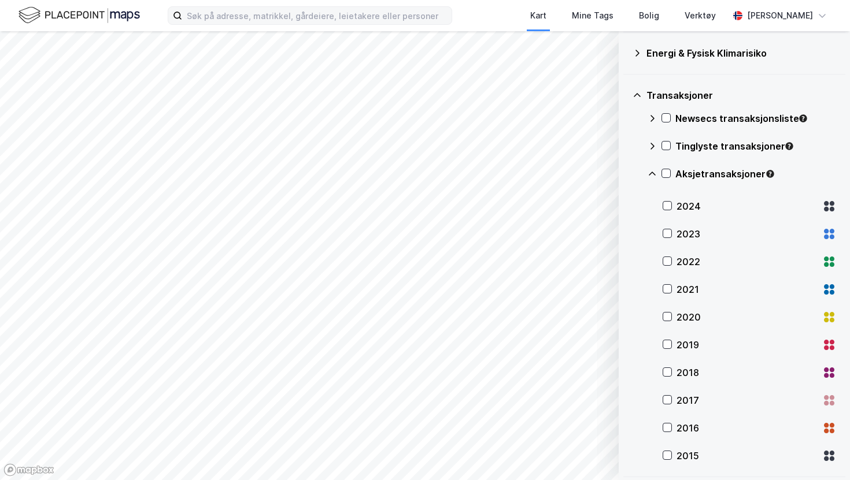
click at [657, 171] on div "Aksjetransaksjoner" at bounding box center [741, 179] width 188 height 28
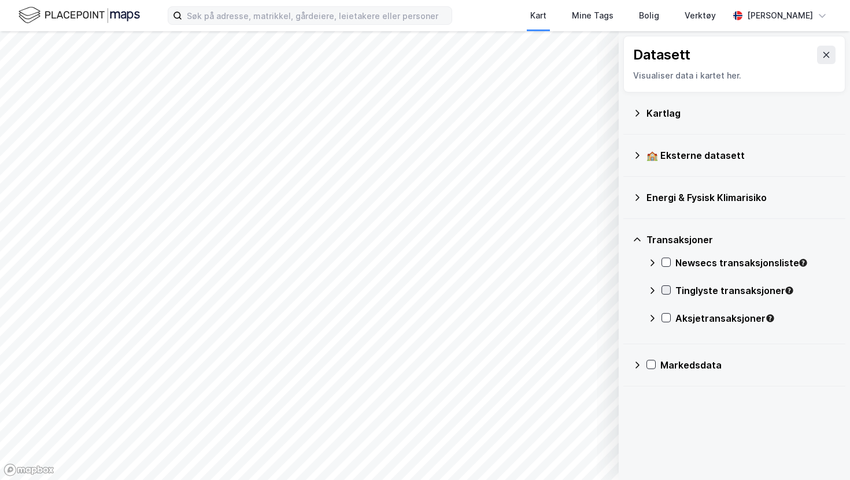
click at [667, 289] on icon at bounding box center [666, 290] width 8 height 8
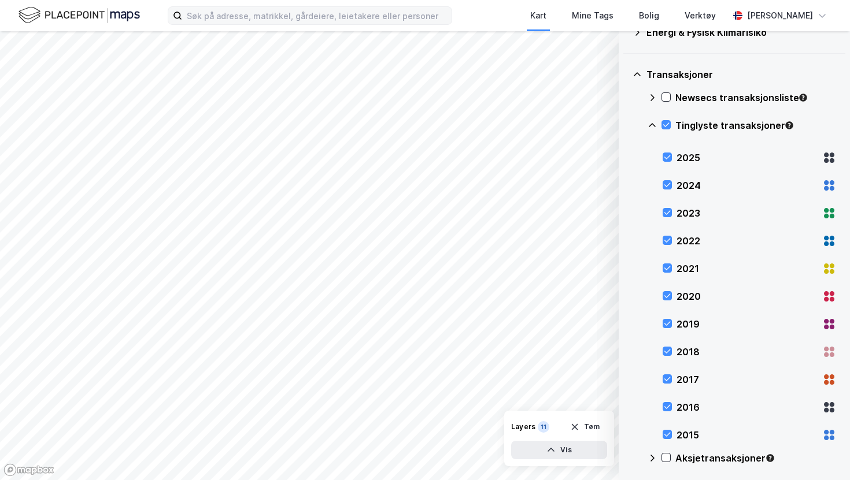
scroll to position [155, 0]
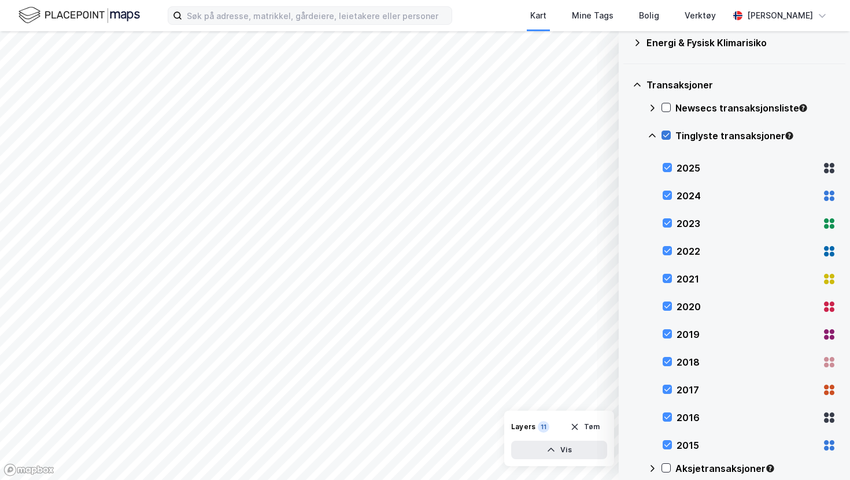
click at [664, 135] on icon at bounding box center [666, 136] width 6 height 4
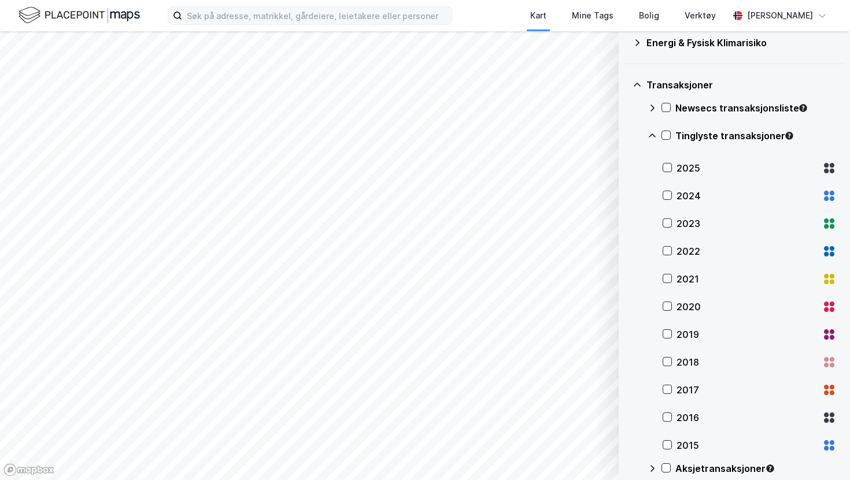
click at [646, 139] on div "Transaksjoner Newsecs transaksjonsliste Tinglyste transaksjoner 2025 2024 2023 …" at bounding box center [734, 279] width 222 height 431
click at [650, 136] on icon at bounding box center [651, 135] width 9 height 9
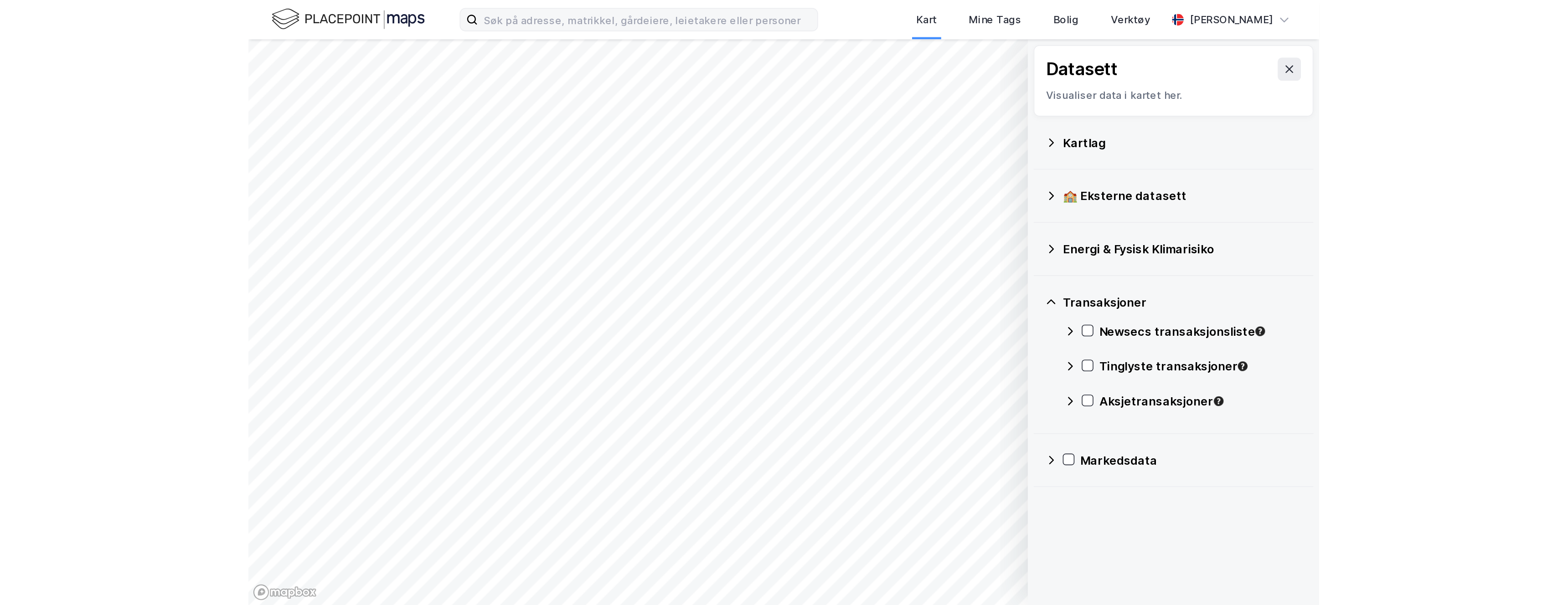
scroll to position [0, 0]
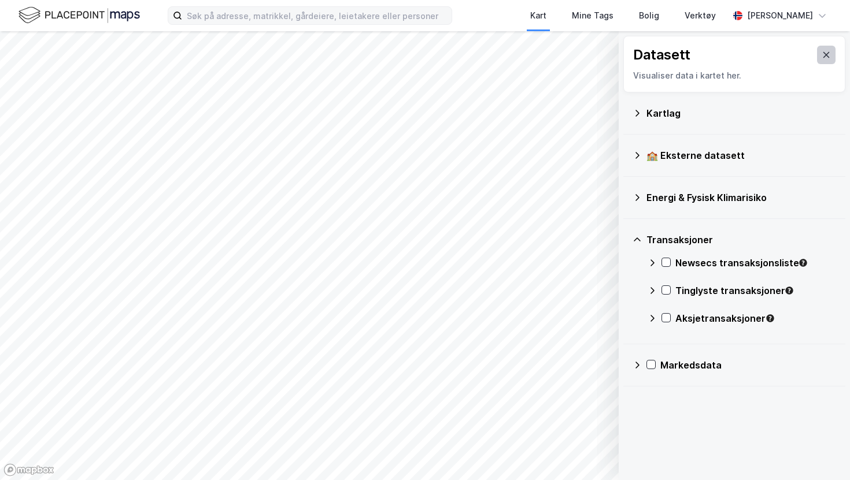
click at [826, 54] on icon at bounding box center [826, 55] width 6 height 6
